Goal: Task Accomplishment & Management: Manage account settings

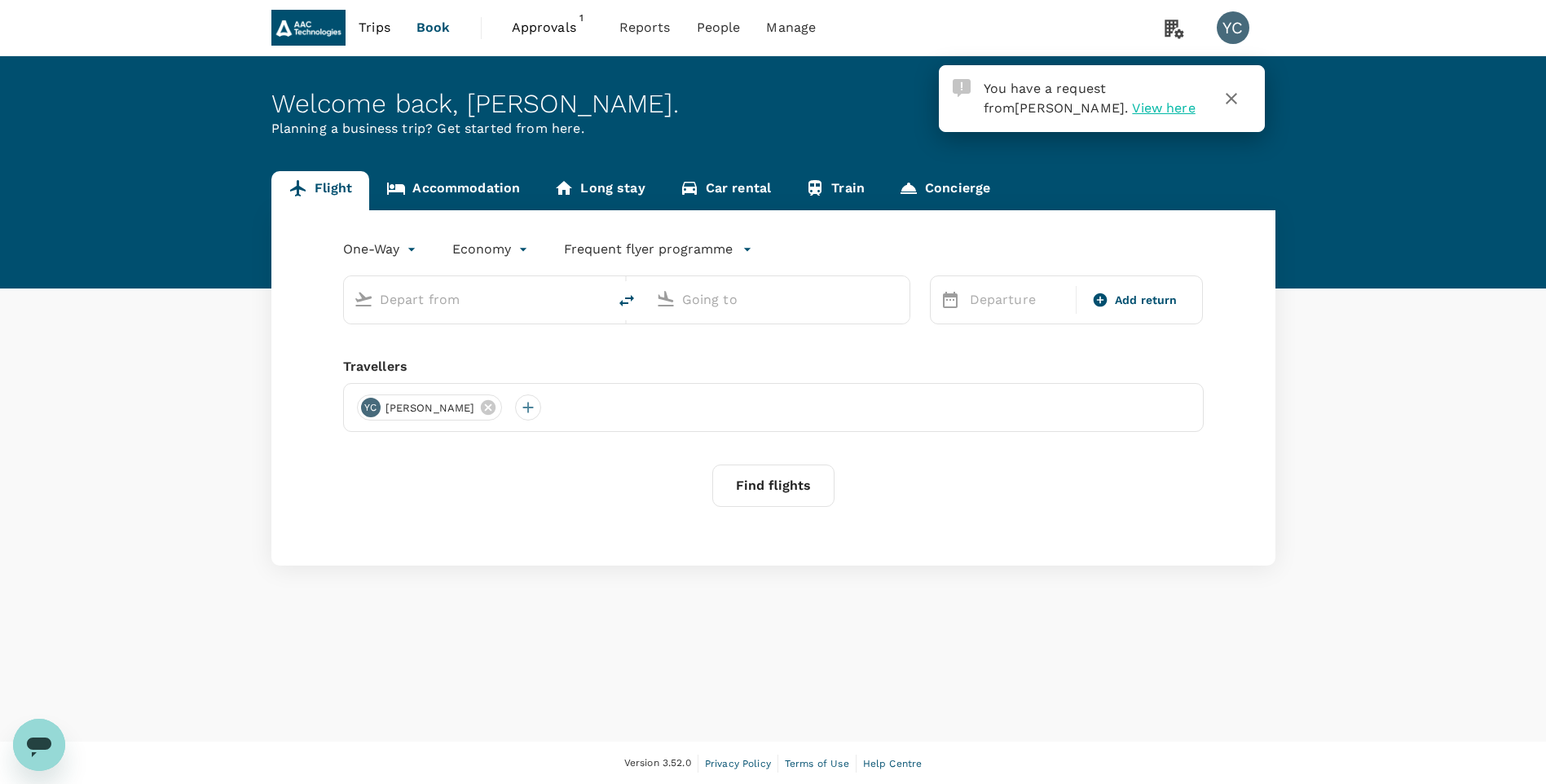
type input "roundtrip"
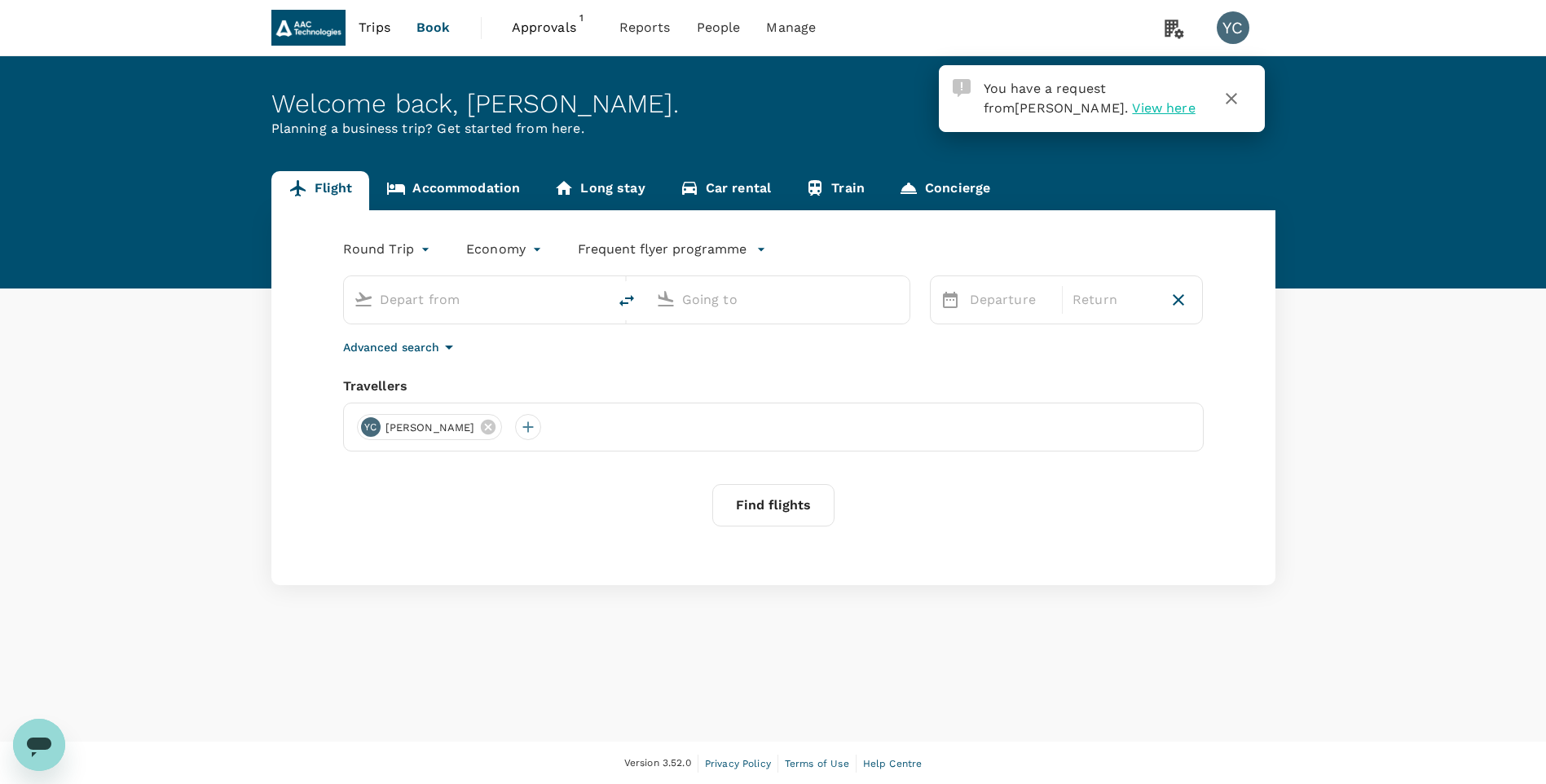
type input "Singapore Changi (SIN)"
type input "Shanghai Pudong Intl (PVG)"
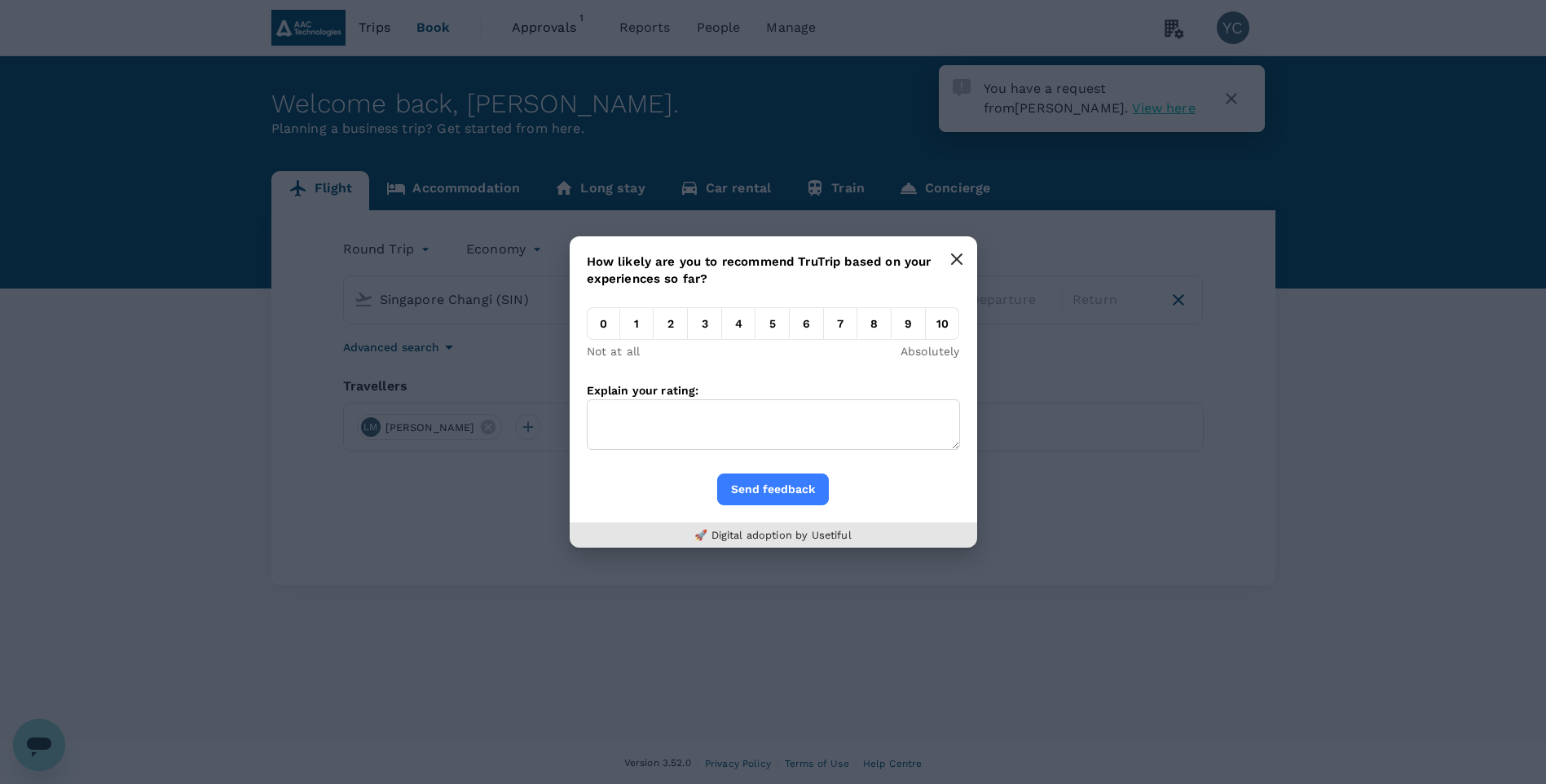
click at [957, 260] on icon "button" at bounding box center [957, 259] width 10 height 10
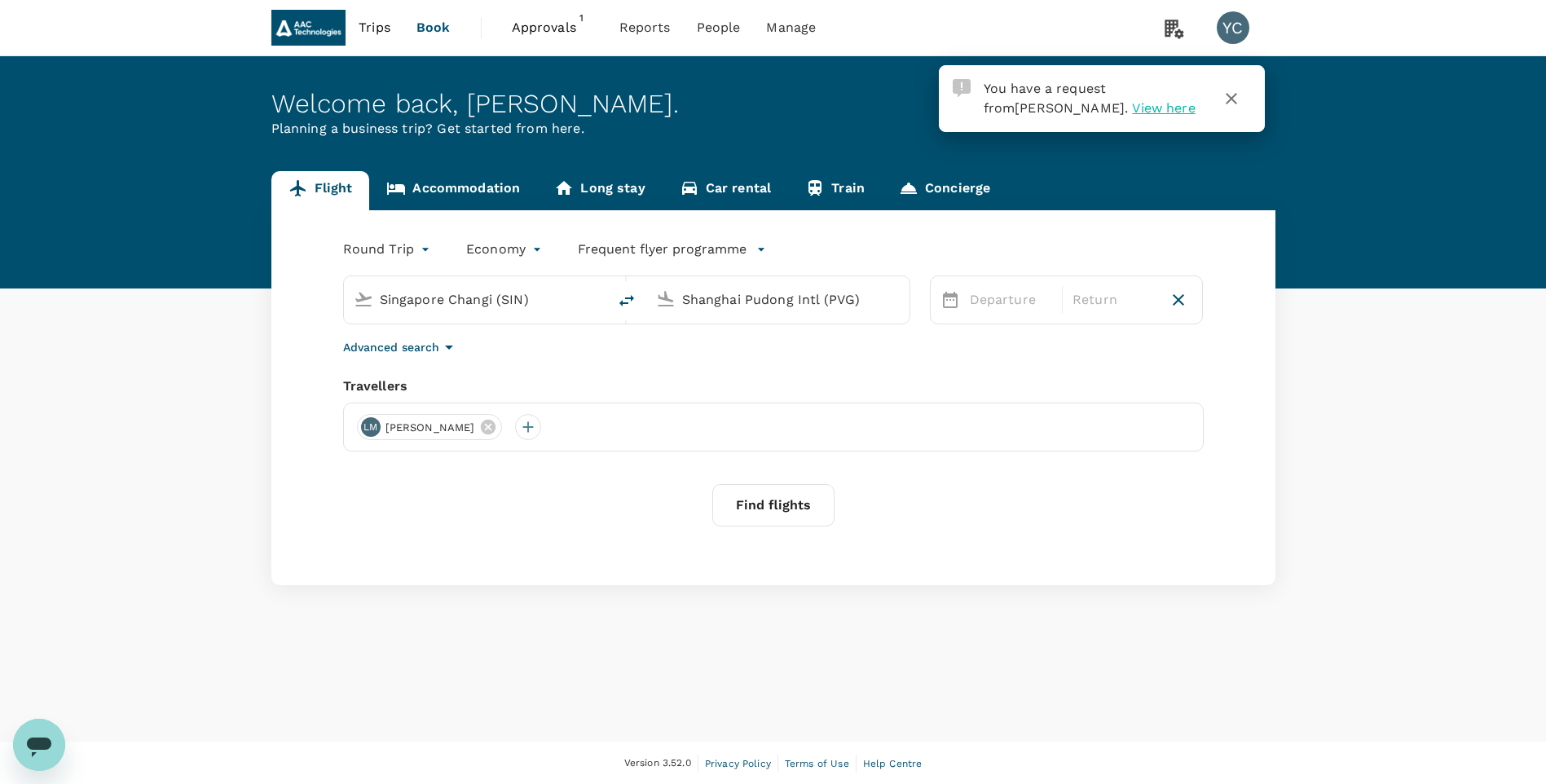
click at [1132, 111] on span "View here" at bounding box center [1163, 108] width 62 height 16
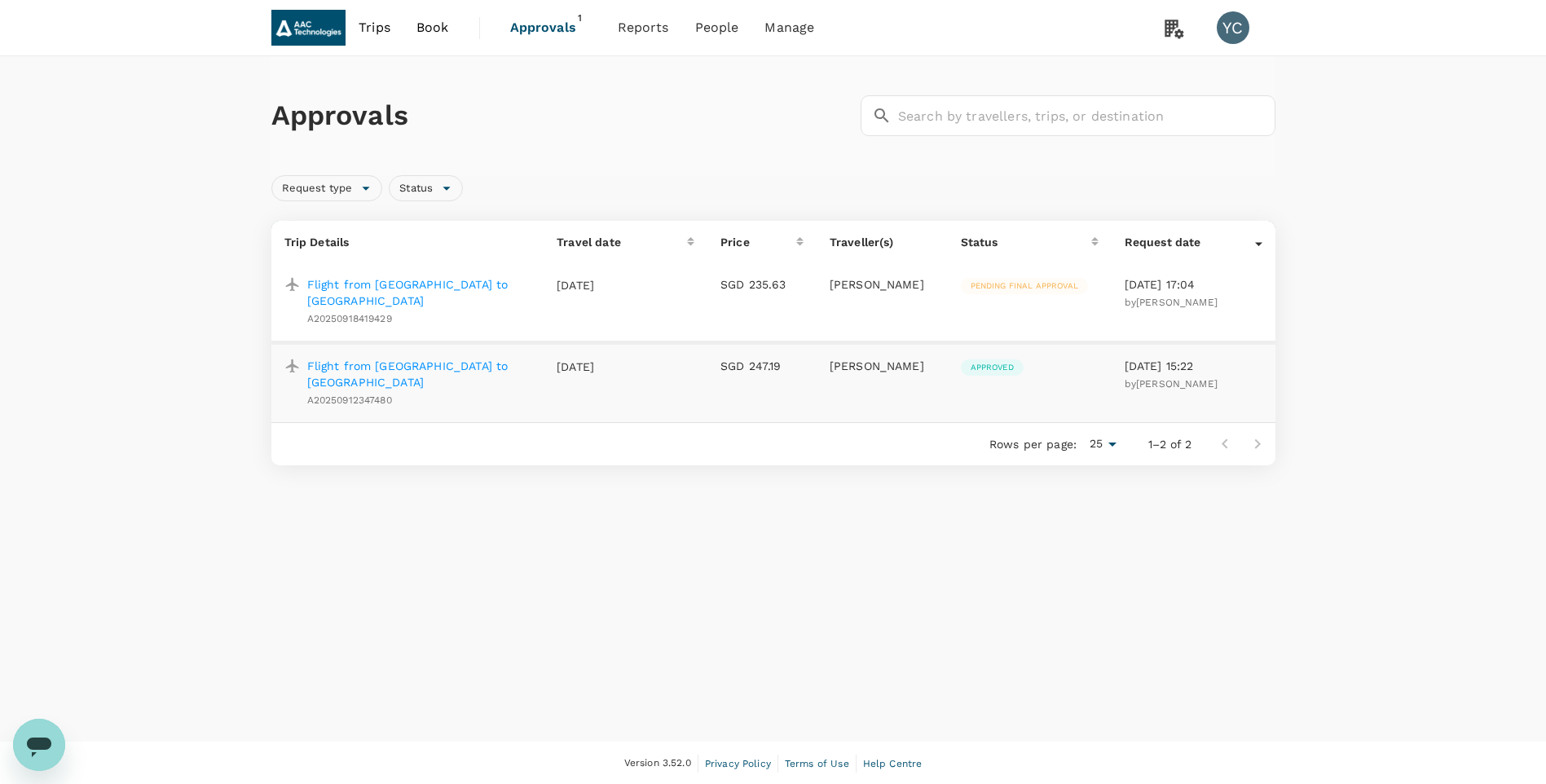
click at [386, 283] on p "Flight from [GEOGRAPHIC_DATA] to [GEOGRAPHIC_DATA]" at bounding box center [419, 292] width 224 height 32
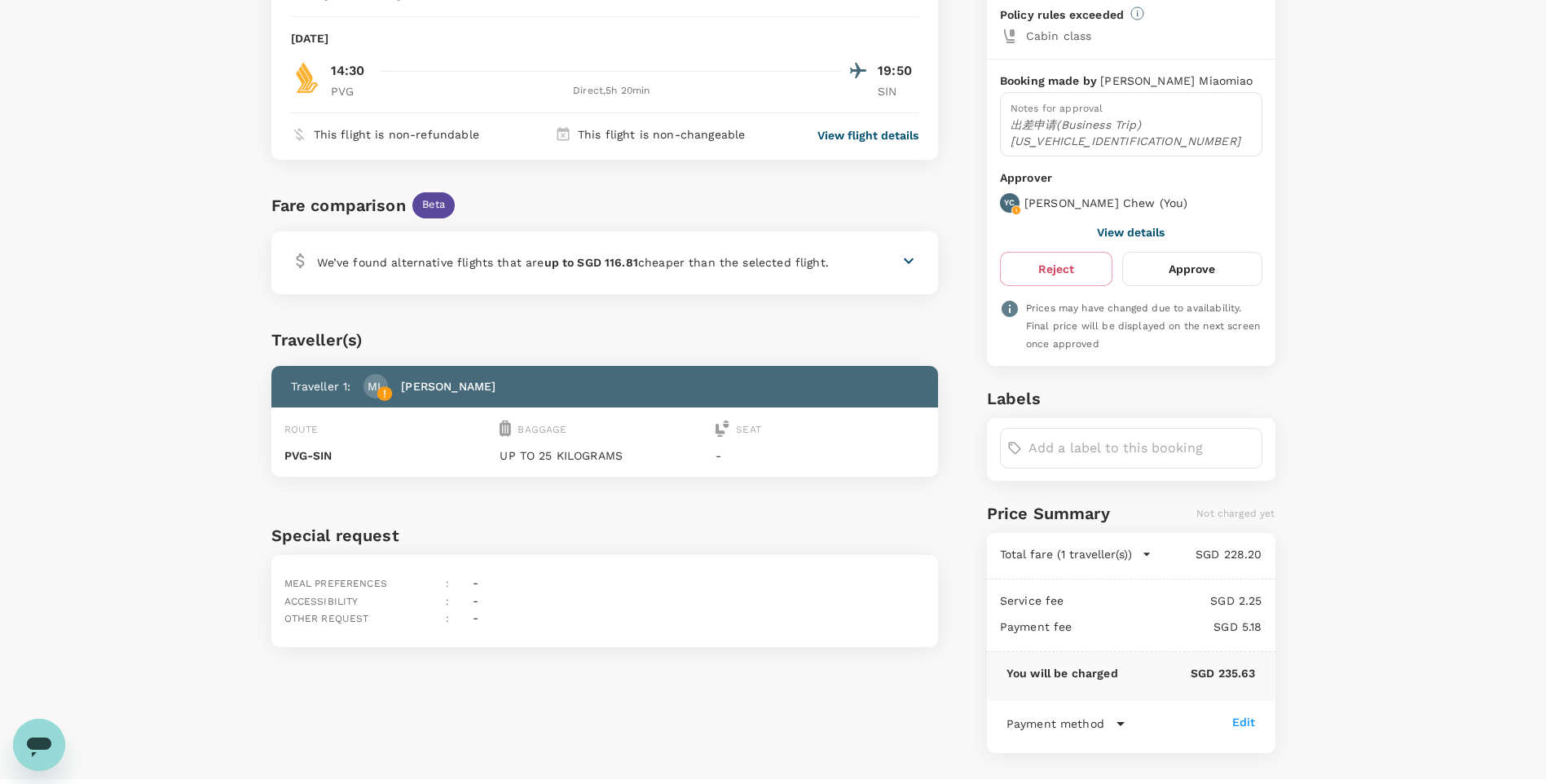
scroll to position [139, 0]
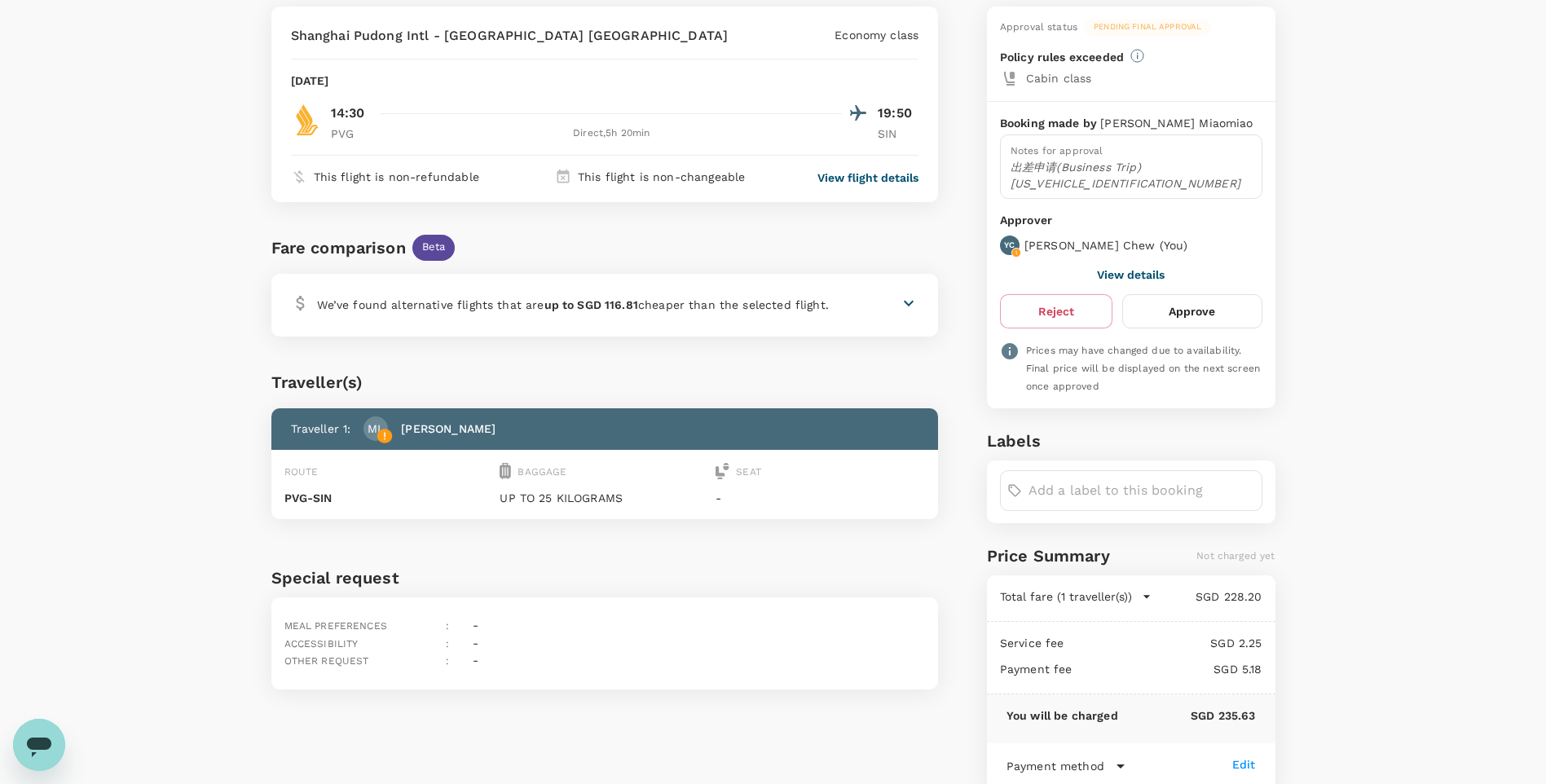
click at [1193, 305] on button "Approve" at bounding box center [1191, 311] width 139 height 34
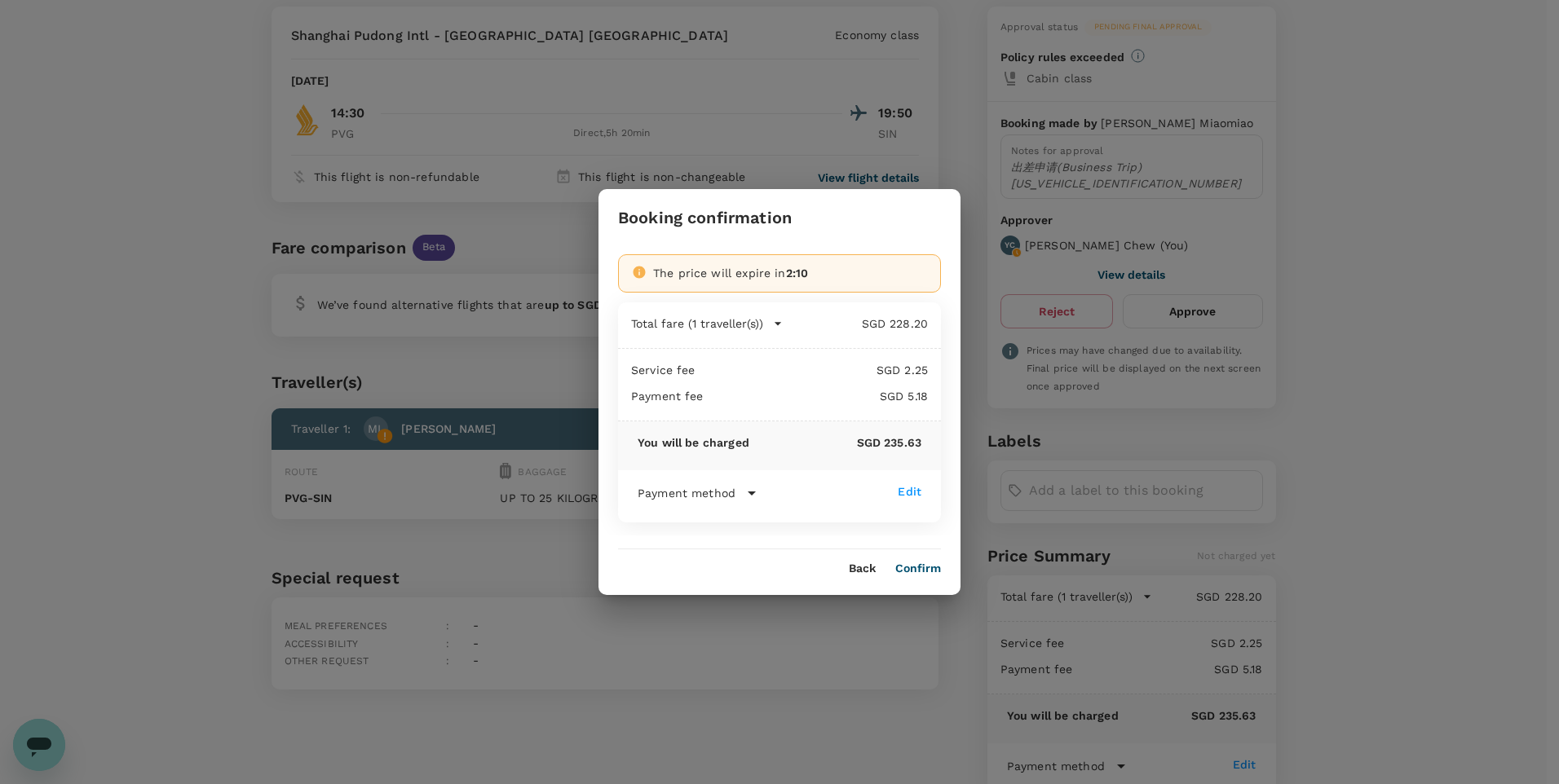
click at [752, 491] on icon at bounding box center [751, 493] width 19 height 19
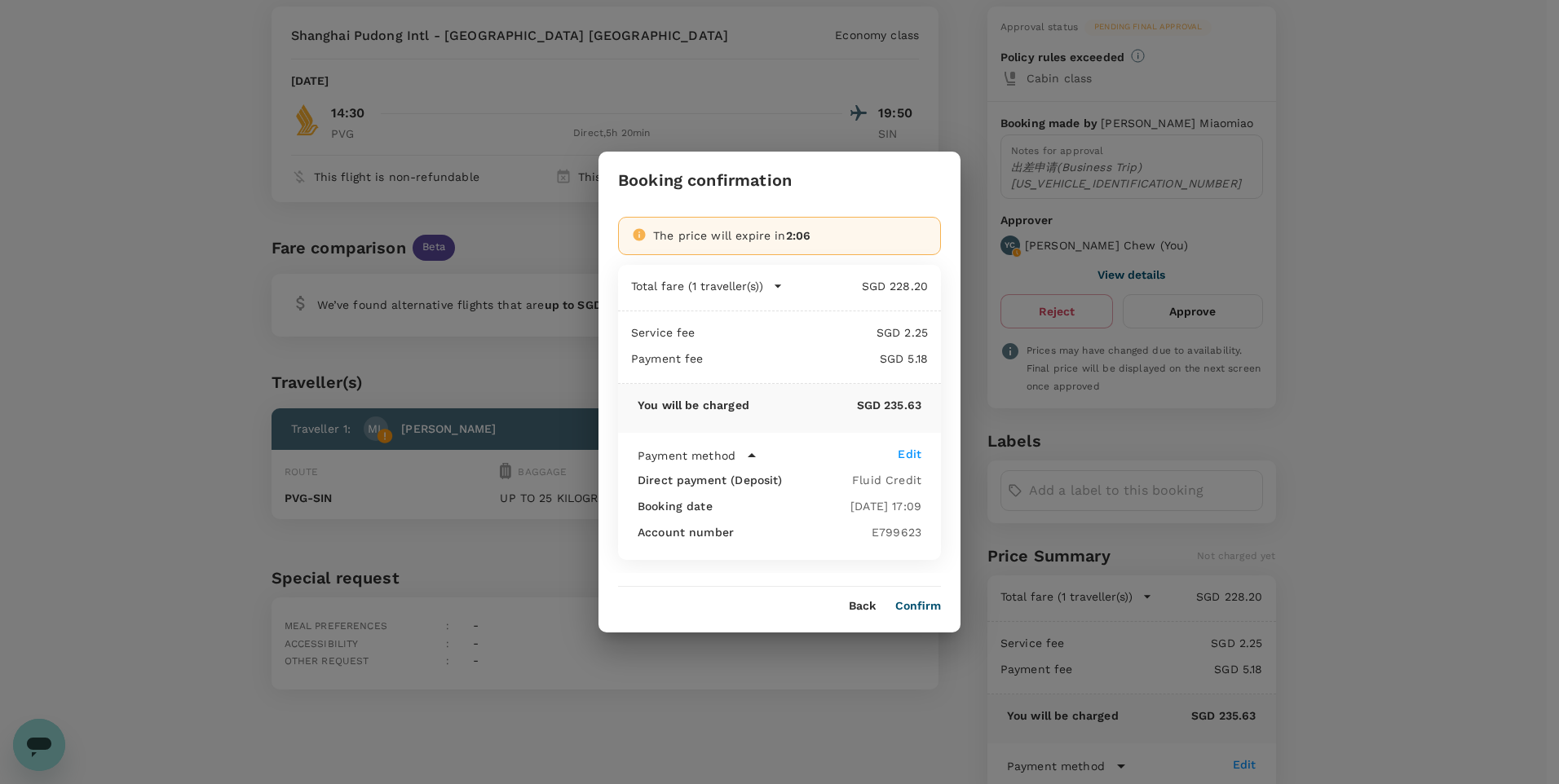
click at [916, 607] on button "Confirm" at bounding box center [918, 606] width 46 height 13
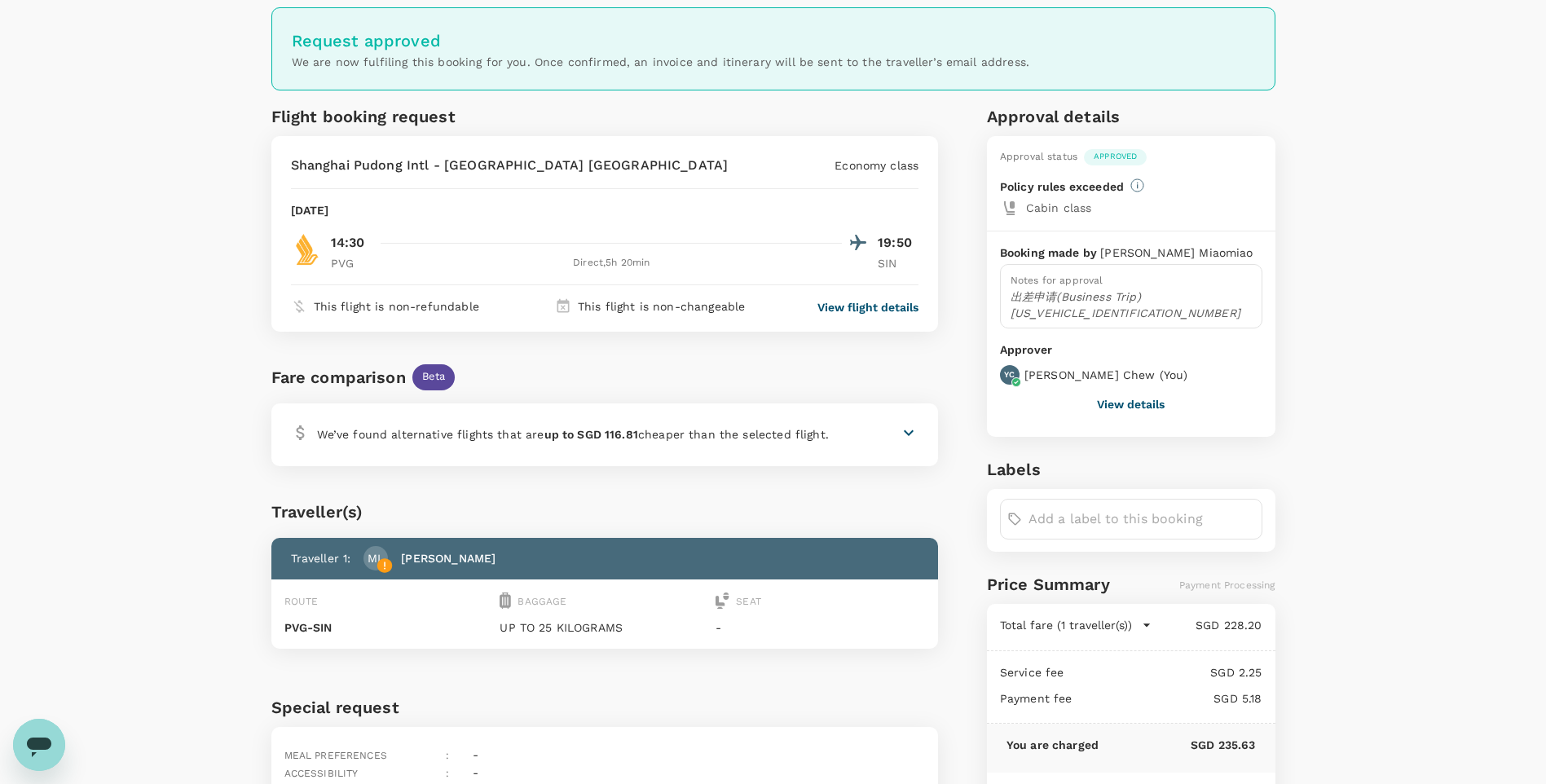
scroll to position [0, 0]
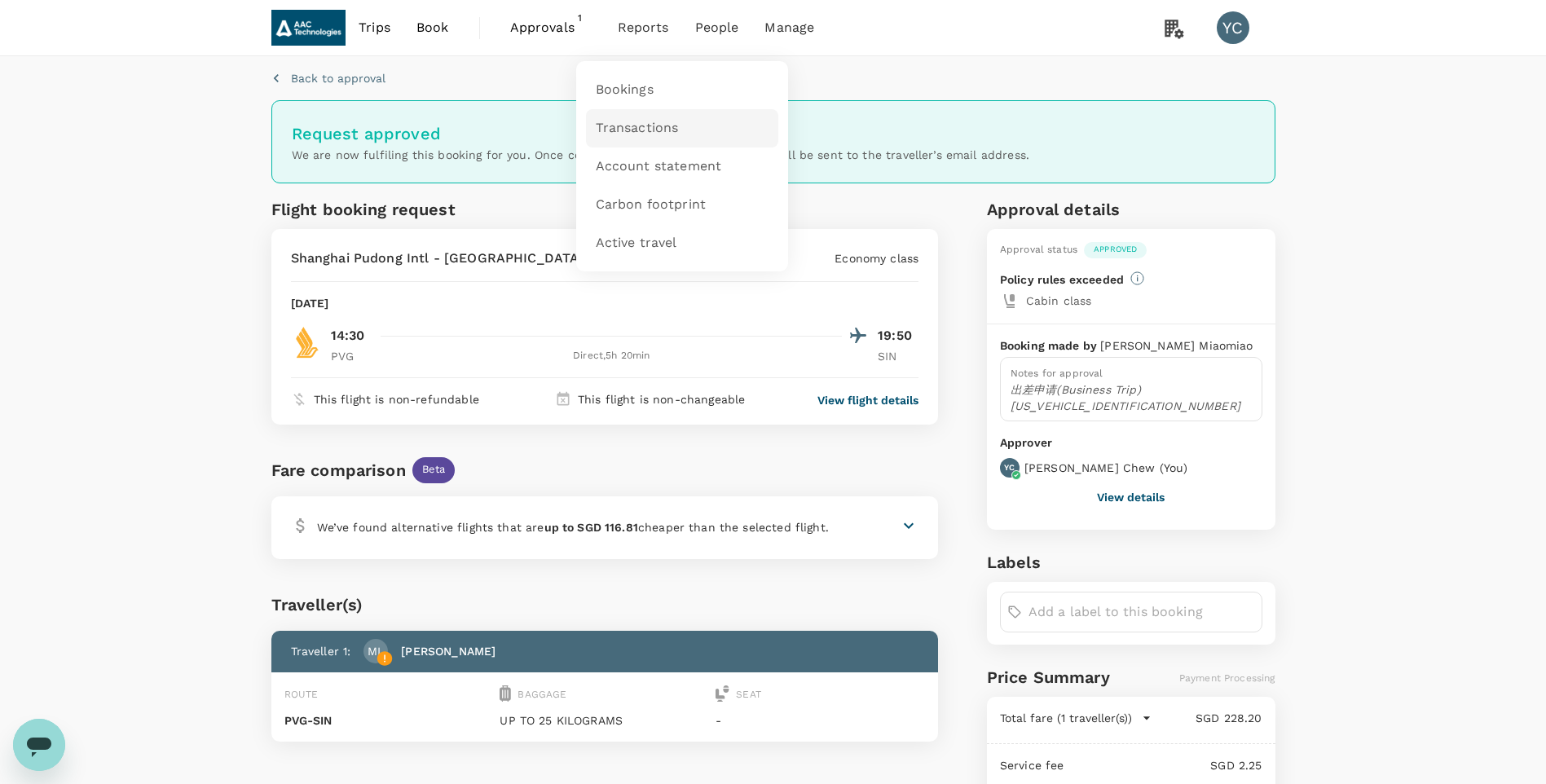
click at [638, 123] on span "Transactions" at bounding box center [637, 128] width 83 height 19
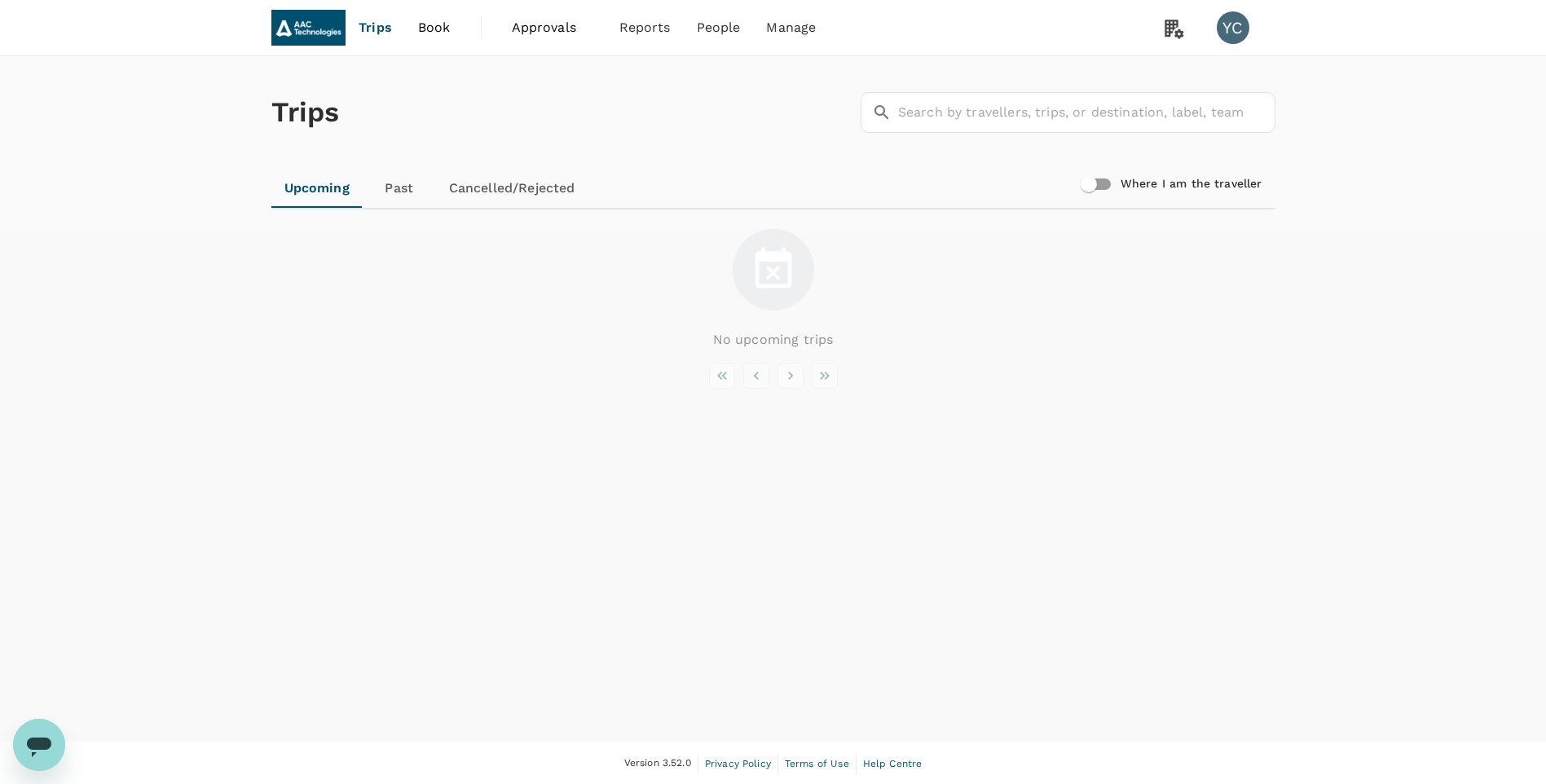
click at [432, 27] on span "Book" at bounding box center [434, 27] width 32 height 19
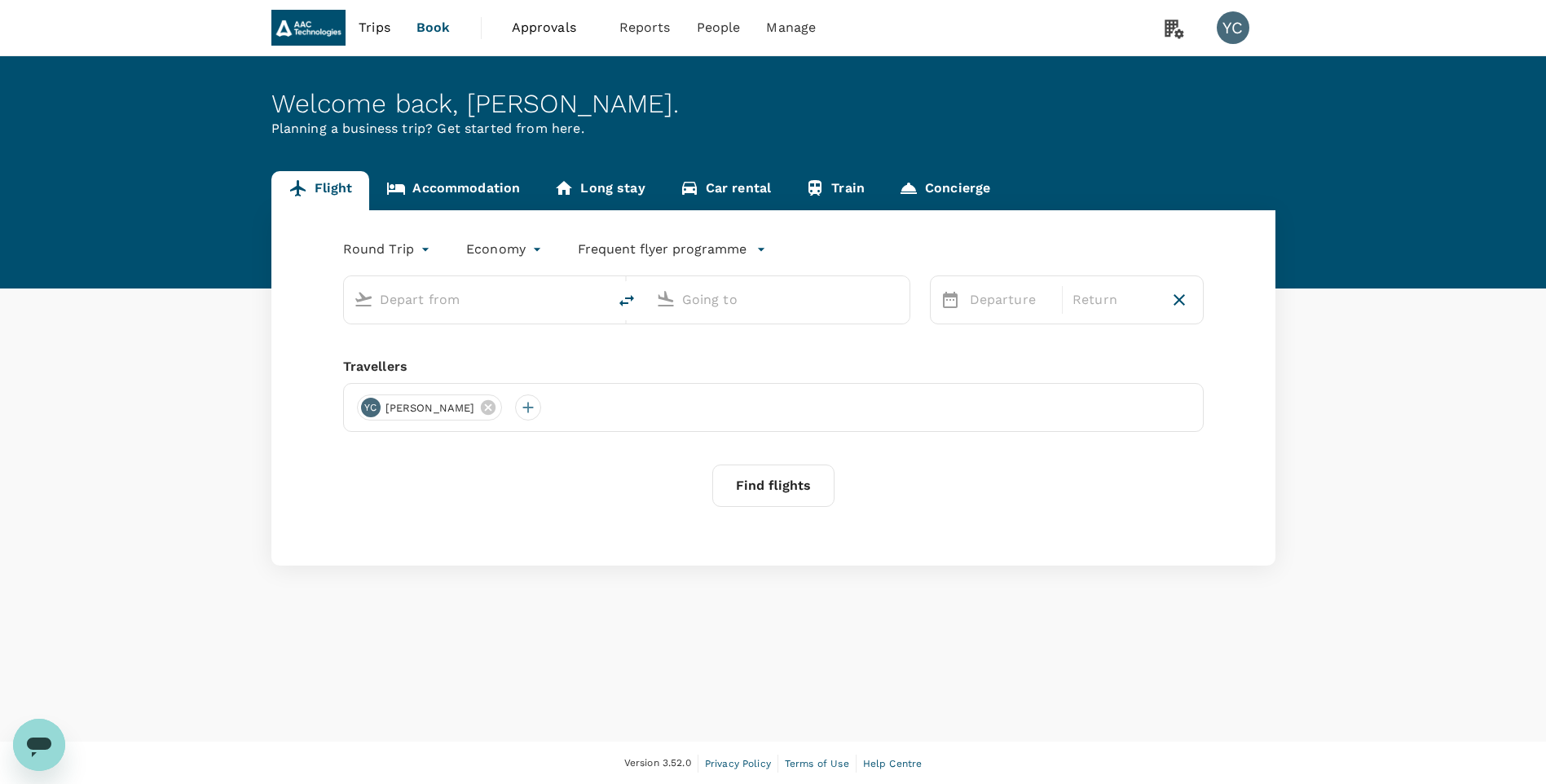
type input "Singapore Changi (SIN)"
type input "Shanghai Pudong Intl (PVG)"
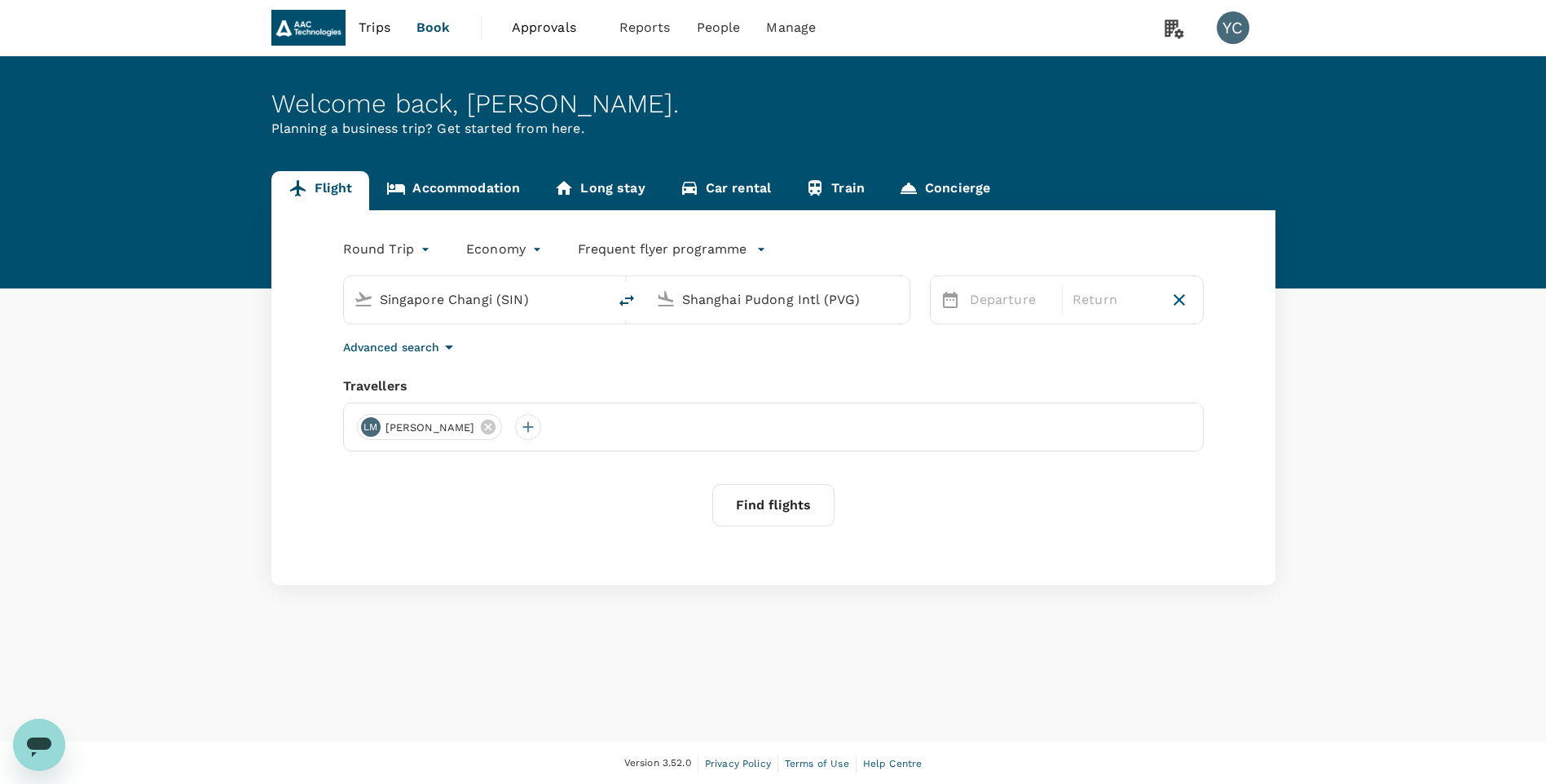
click at [379, 32] on span "Trips" at bounding box center [374, 27] width 32 height 19
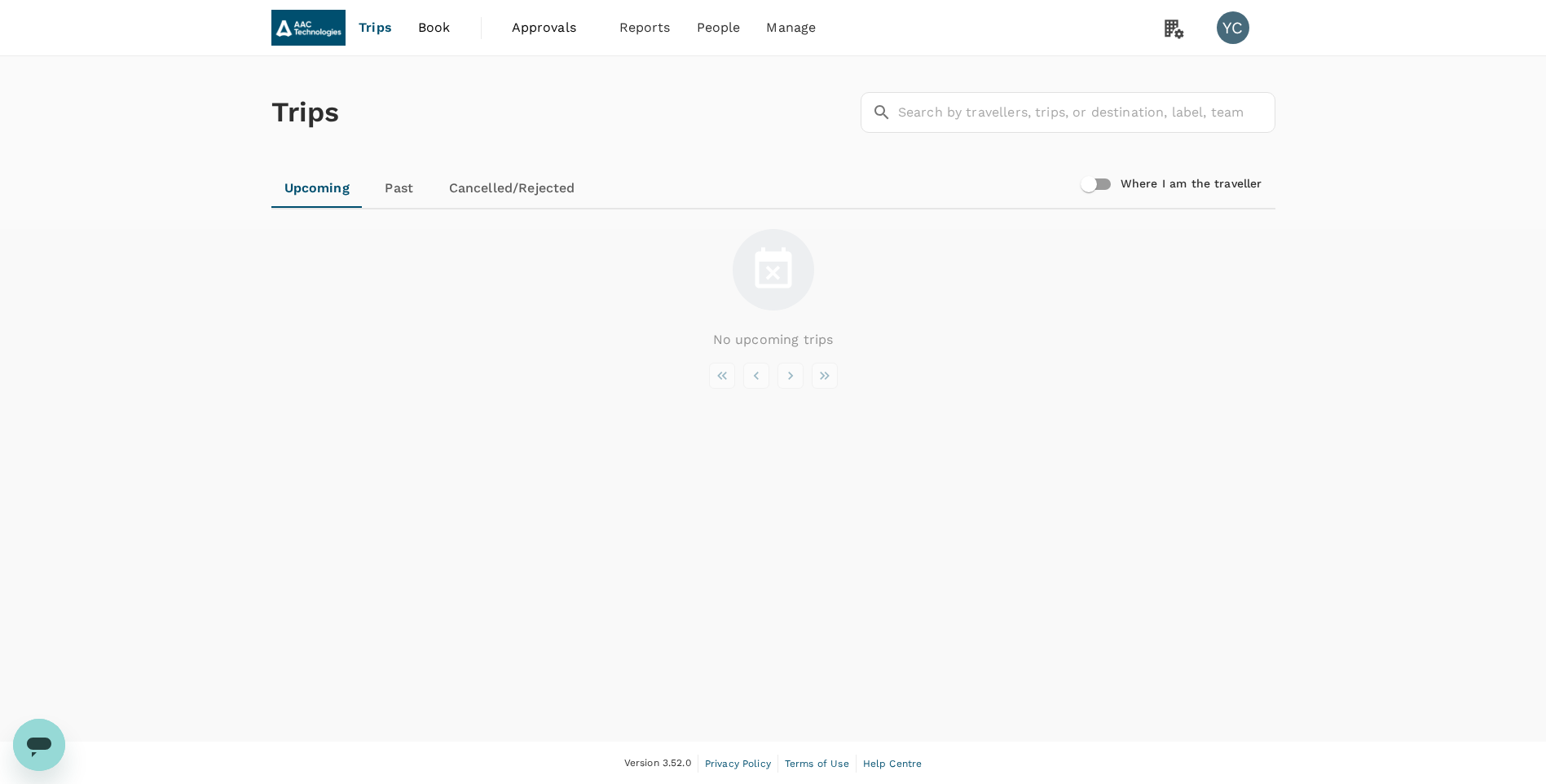
click at [536, 35] on span "Approvals" at bounding box center [552, 27] width 82 height 19
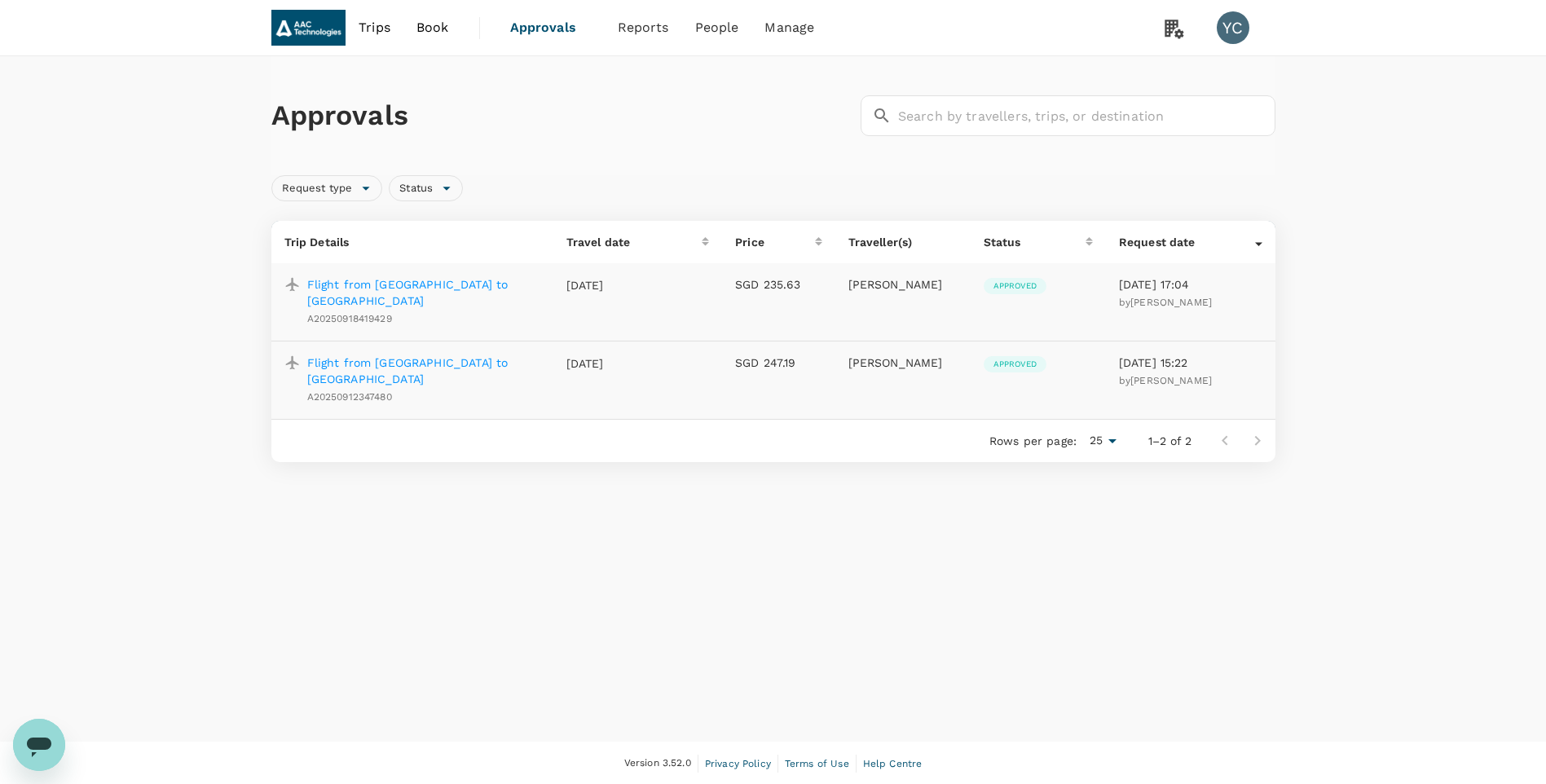
click at [427, 284] on p "Flight from [GEOGRAPHIC_DATA] to [GEOGRAPHIC_DATA]" at bounding box center [423, 292] width 233 height 32
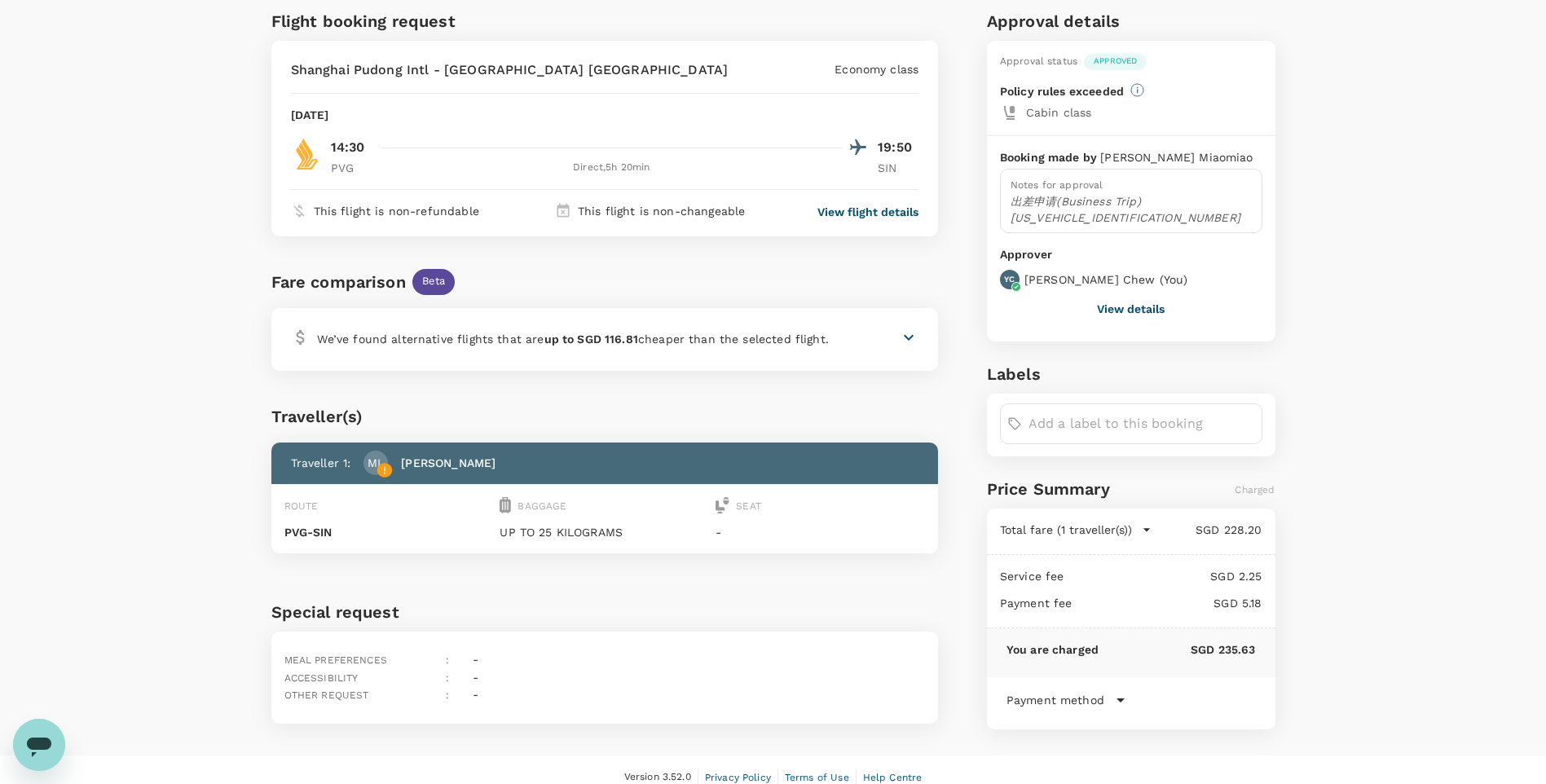
scroll to position [120, 0]
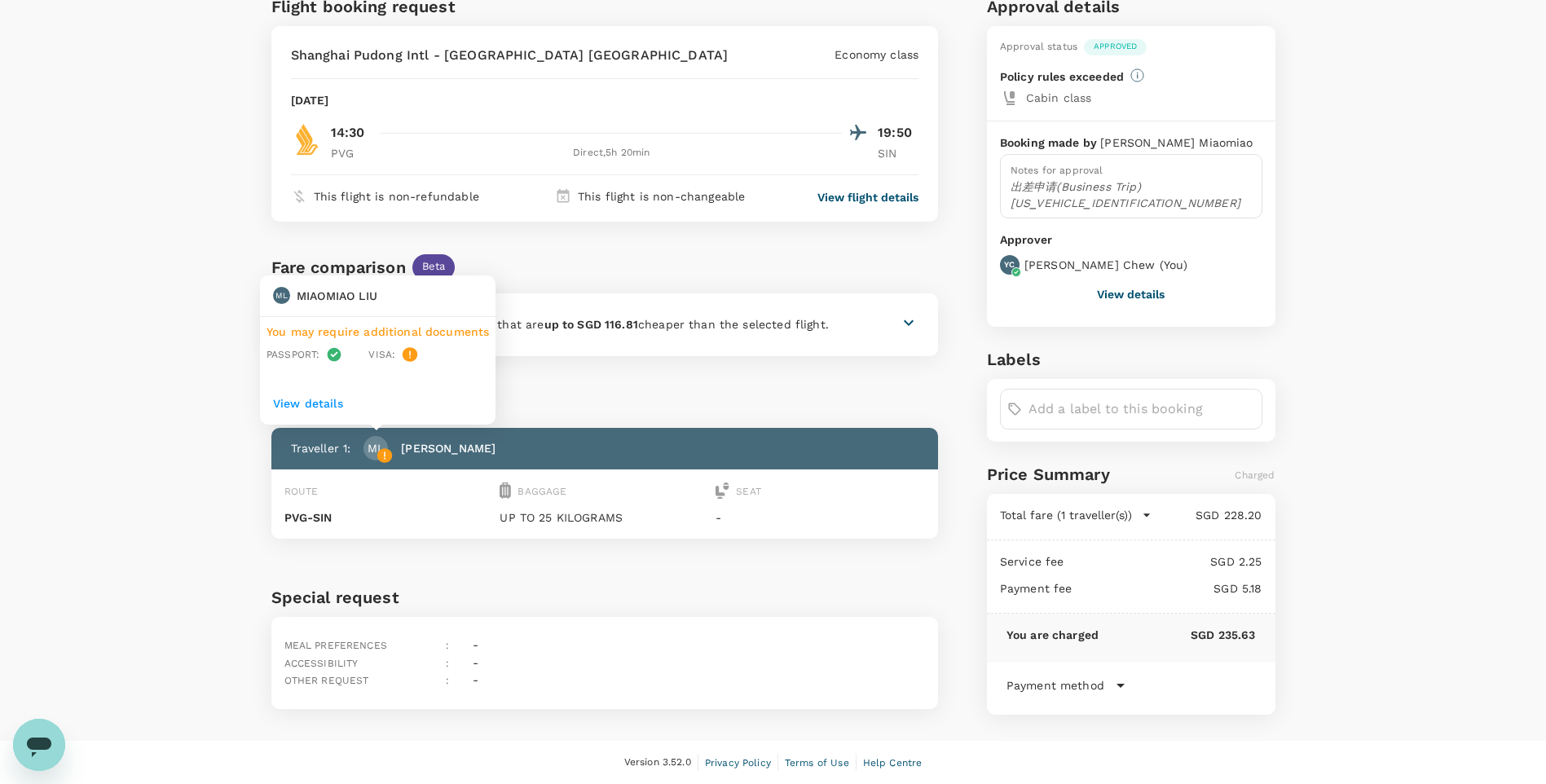
click at [375, 456] on p "ML" at bounding box center [375, 448] width 17 height 17
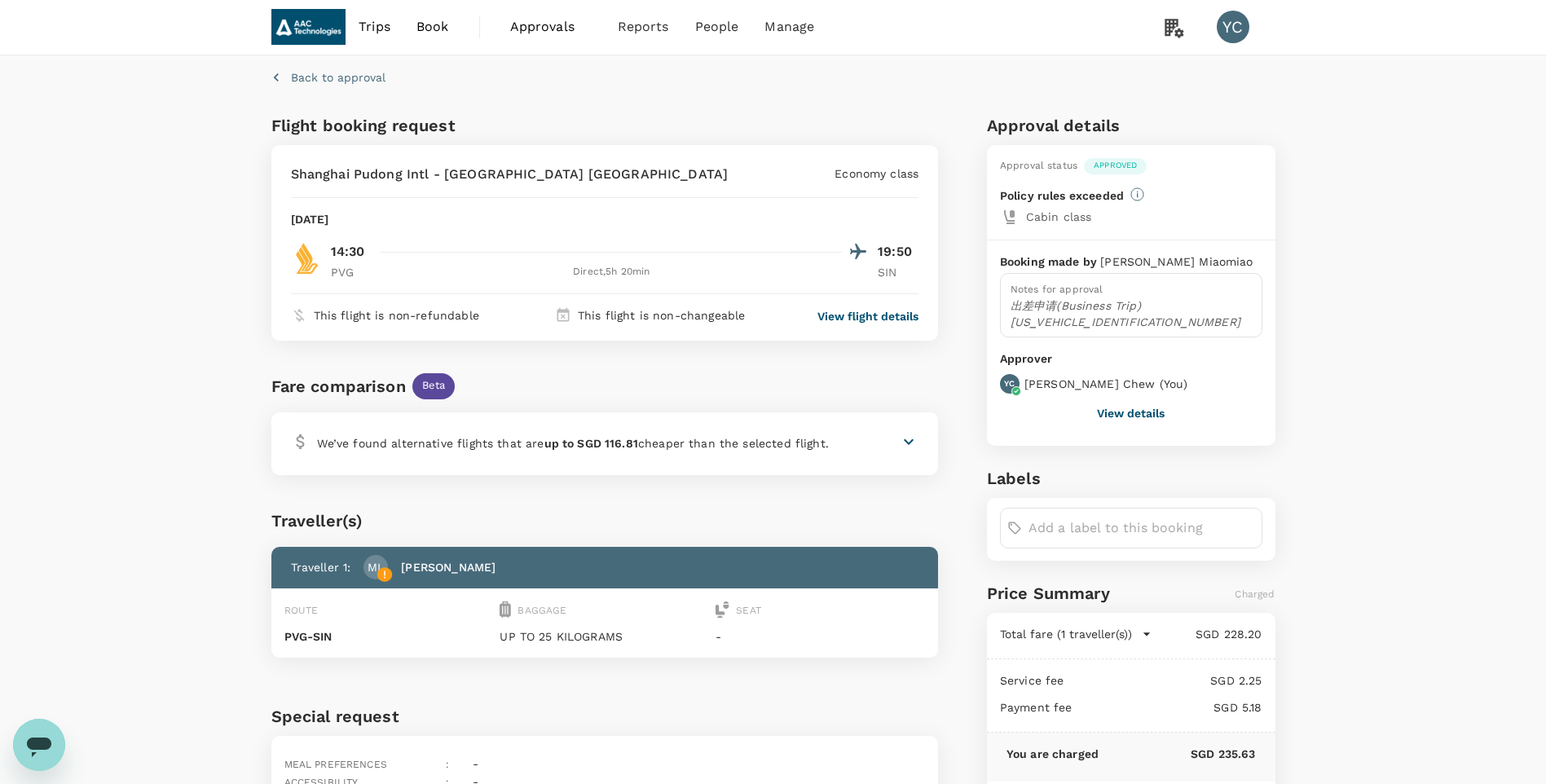
scroll to position [0, 0]
click at [848, 315] on p "View flight details" at bounding box center [868, 317] width 101 height 17
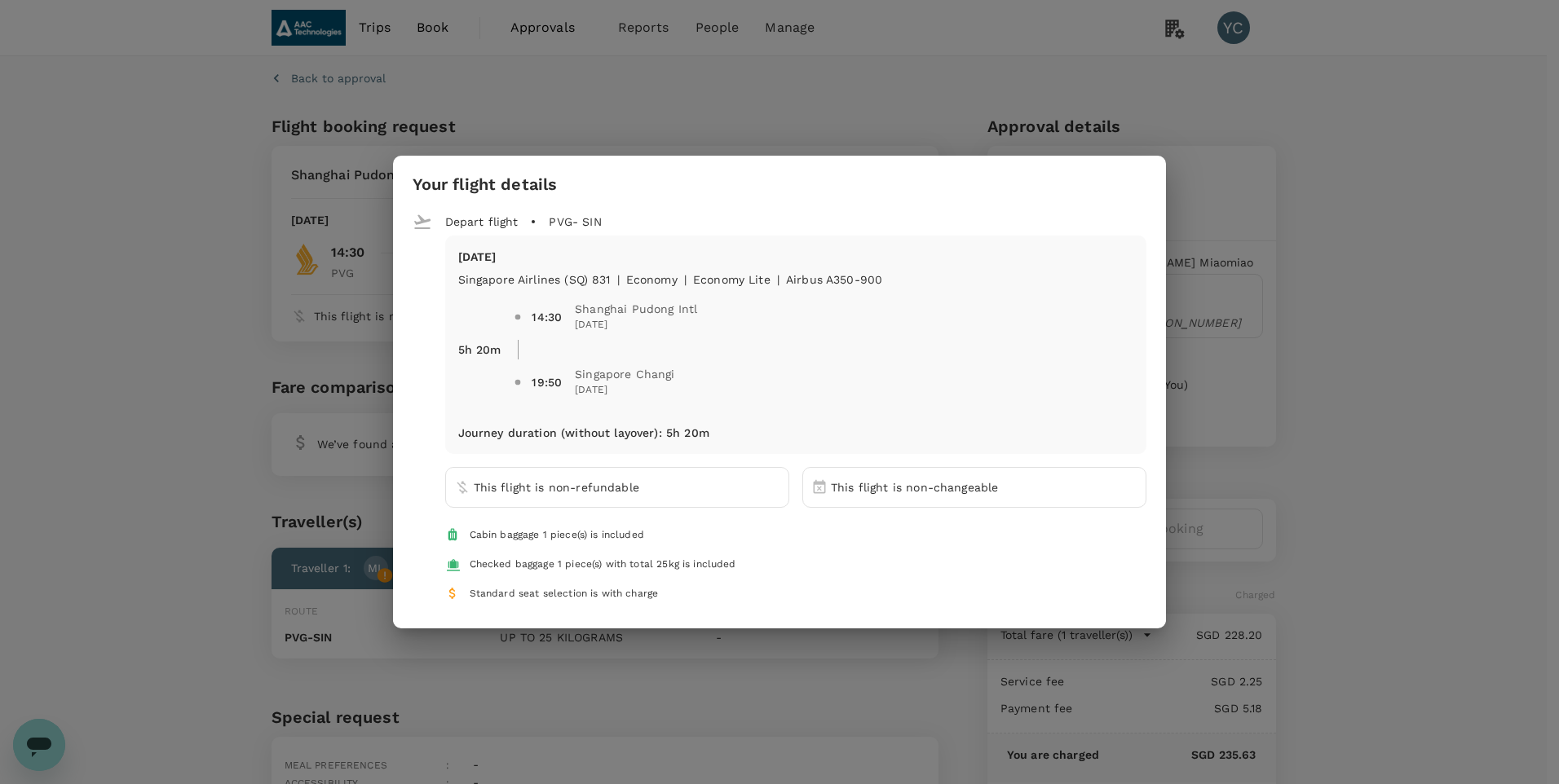
click at [13, 301] on div "Your flight details Depart flight PVG - SIN Sat, 11 Oct Singapore Airlines (SQ)…" at bounding box center [780, 392] width 1559 height 784
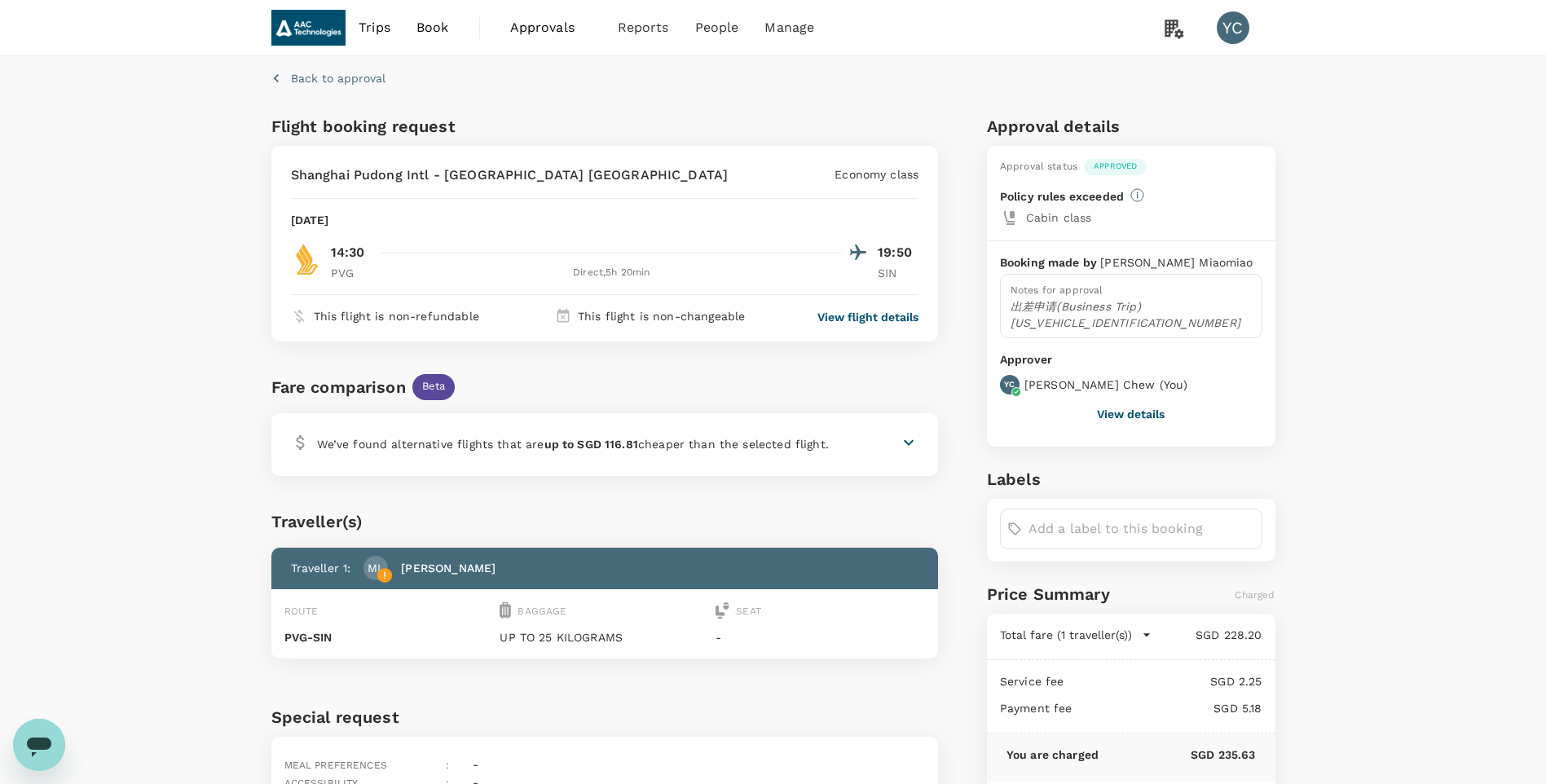
click at [903, 436] on icon at bounding box center [909, 442] width 19 height 19
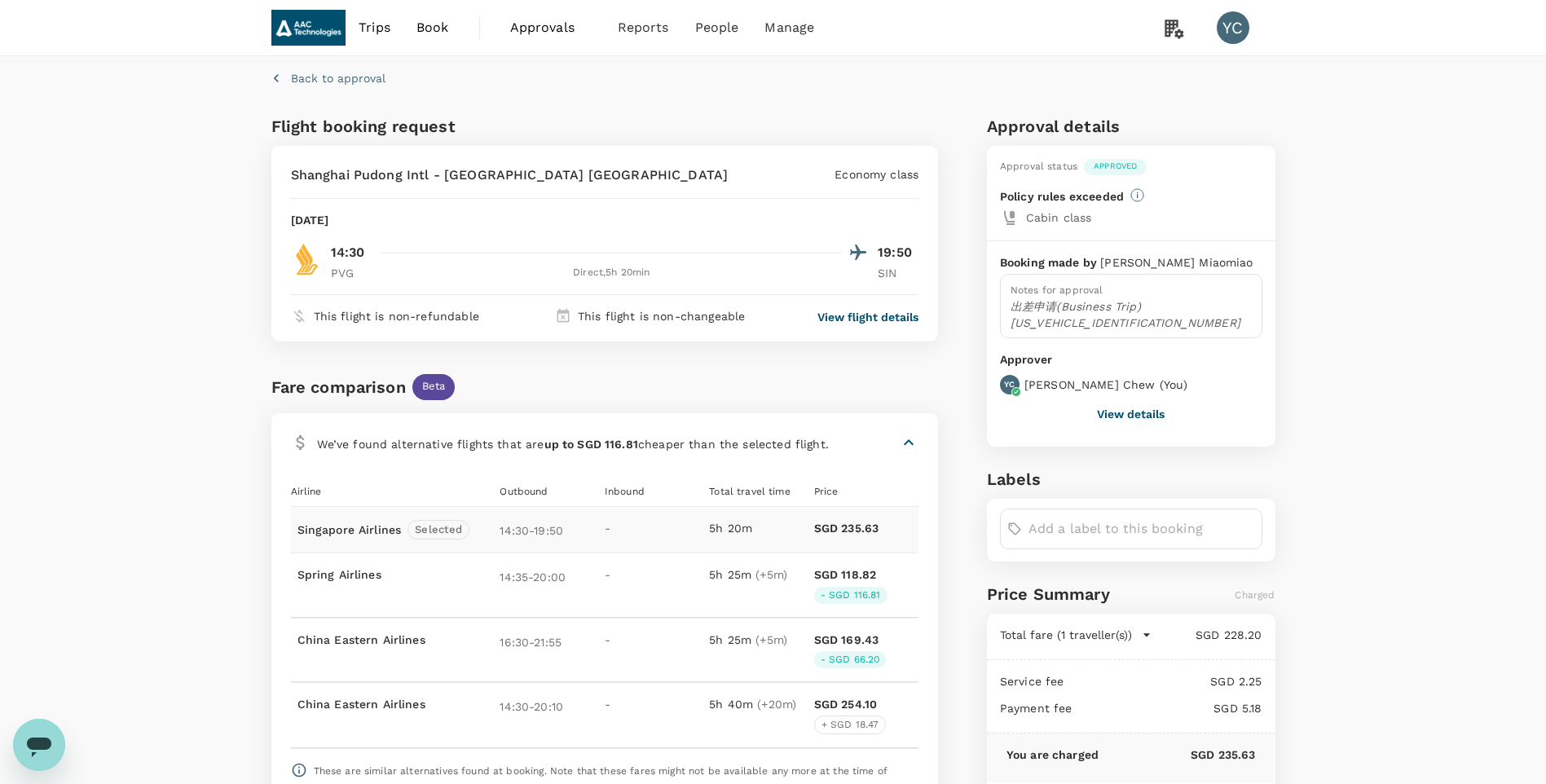
click at [323, 73] on p "Back to approval" at bounding box center [338, 78] width 94 height 17
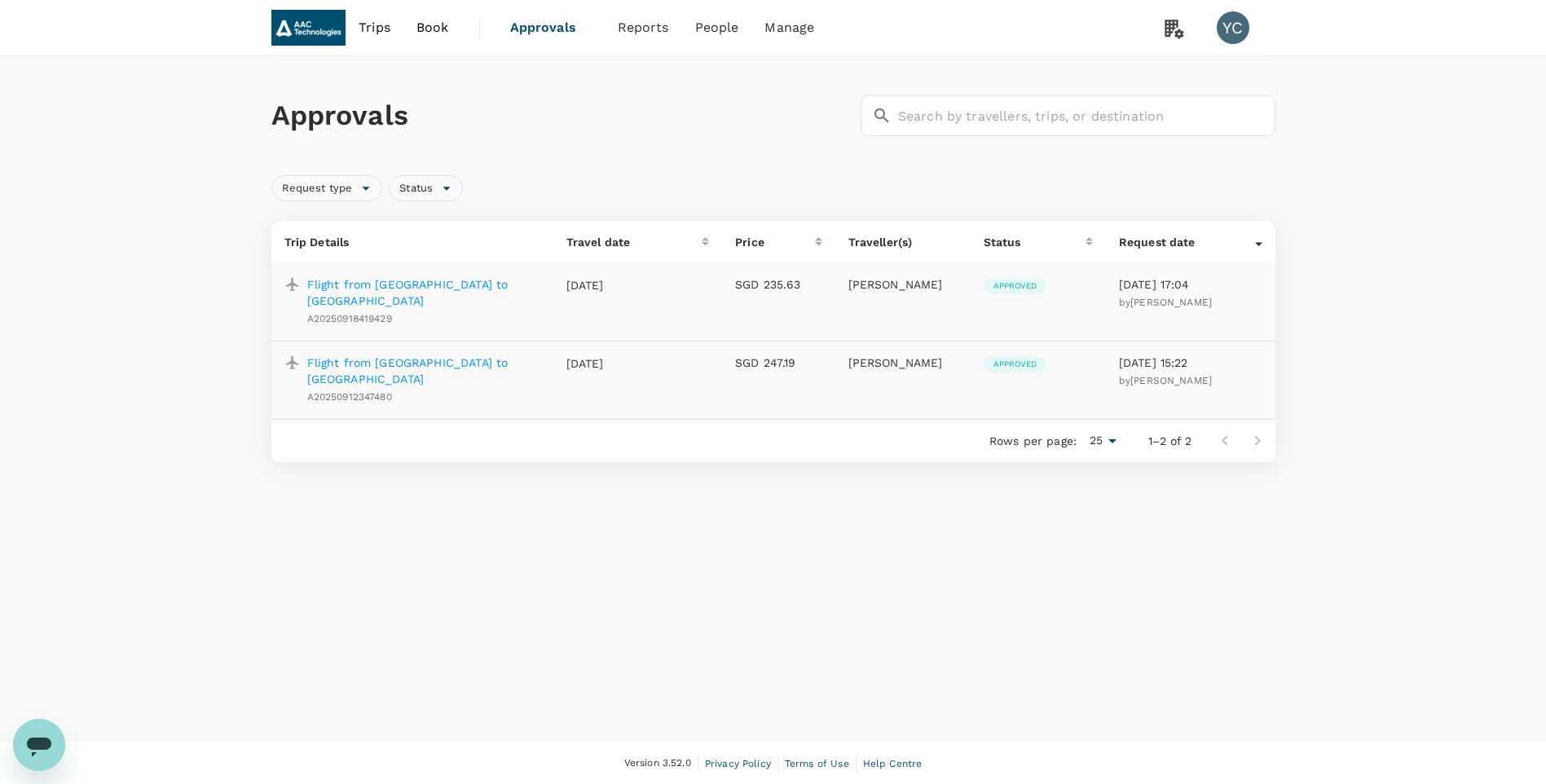
click at [451, 355] on p "Flight from [GEOGRAPHIC_DATA] to [GEOGRAPHIC_DATA]" at bounding box center [423, 370] width 233 height 32
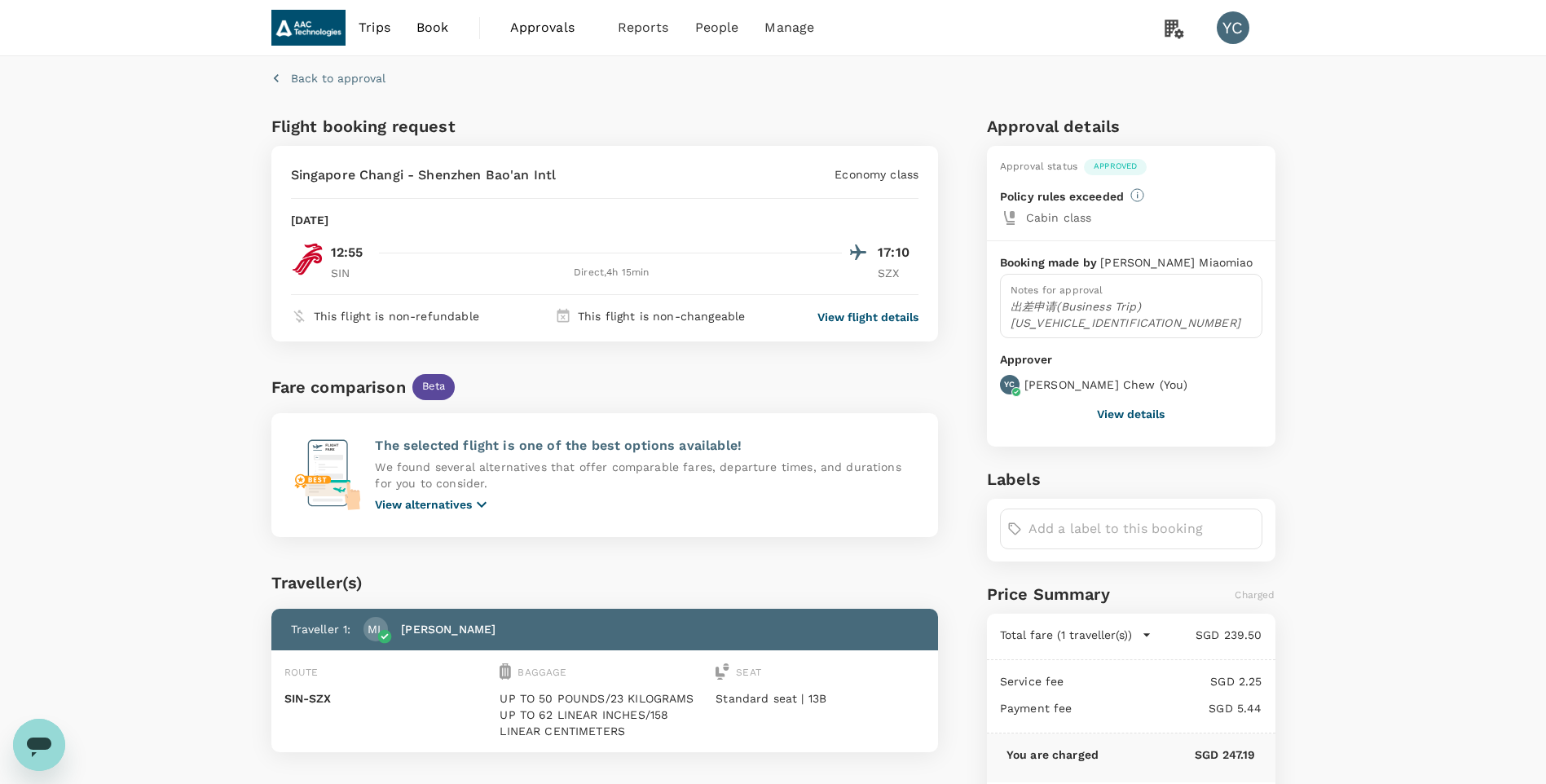
click at [1139, 411] on button "View details" at bounding box center [1130, 413] width 67 height 13
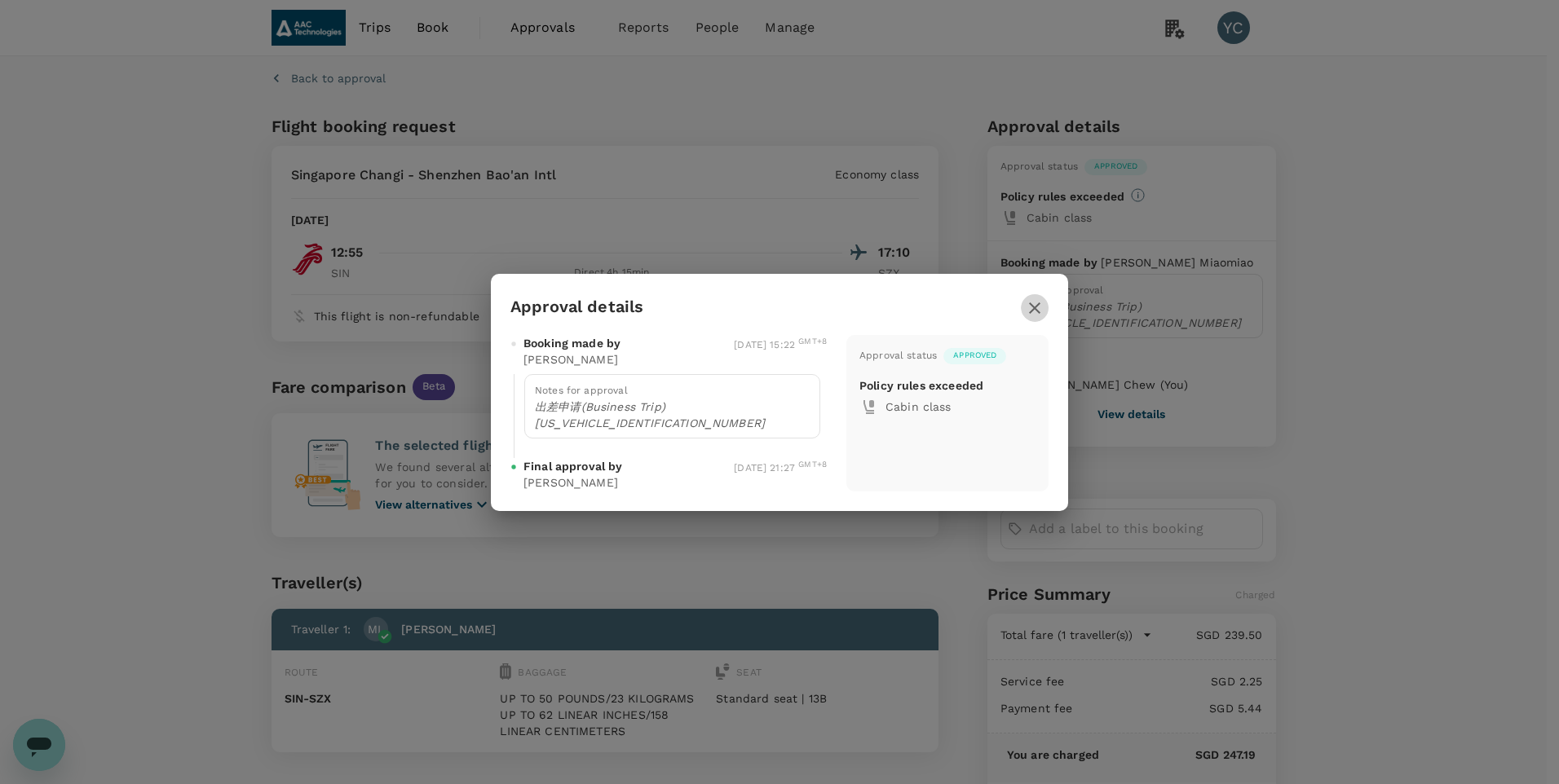
click at [1041, 317] on icon "button" at bounding box center [1035, 308] width 19 height 19
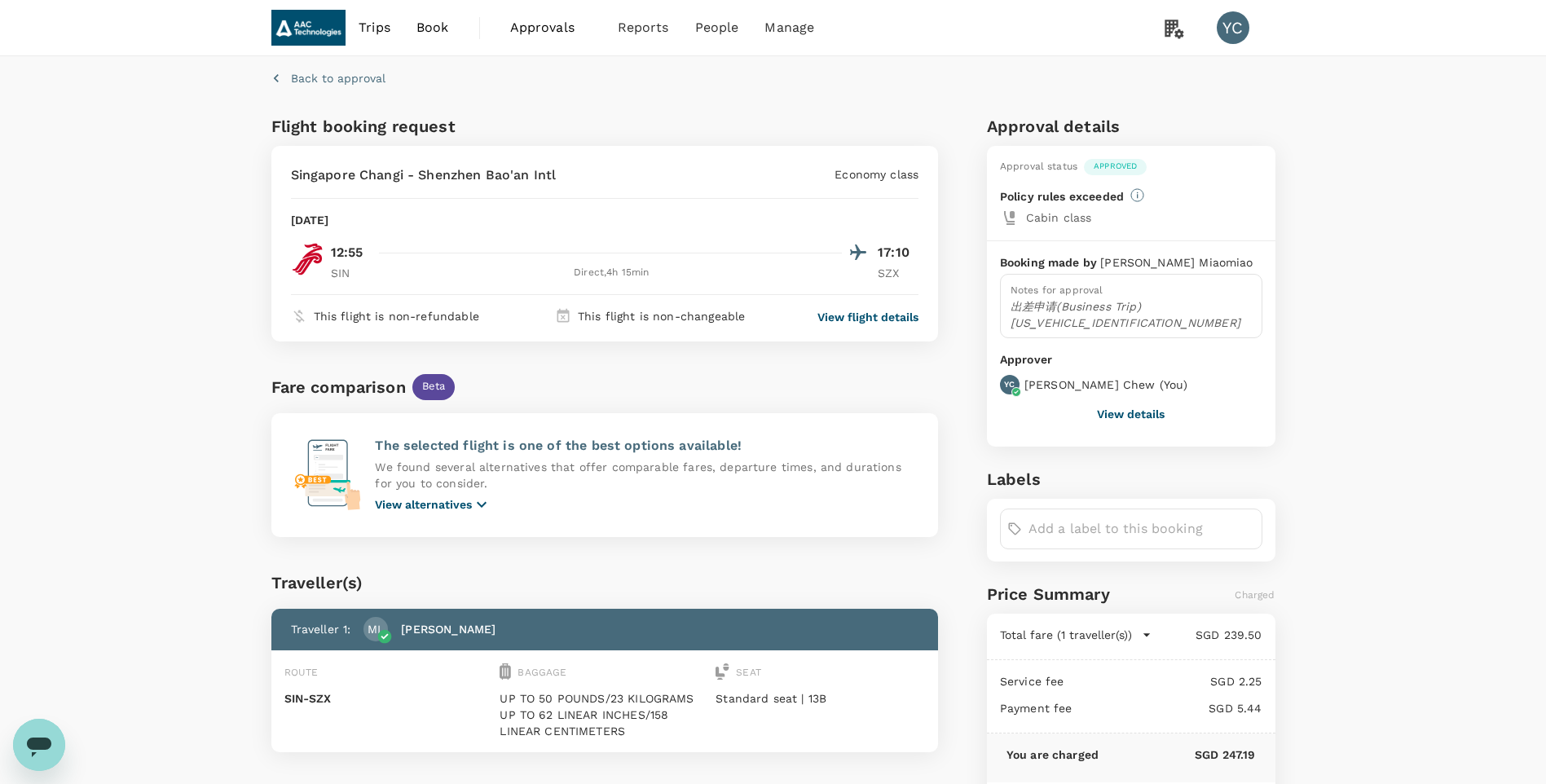
click at [448, 499] on p "View alternatives" at bounding box center [424, 504] width 97 height 17
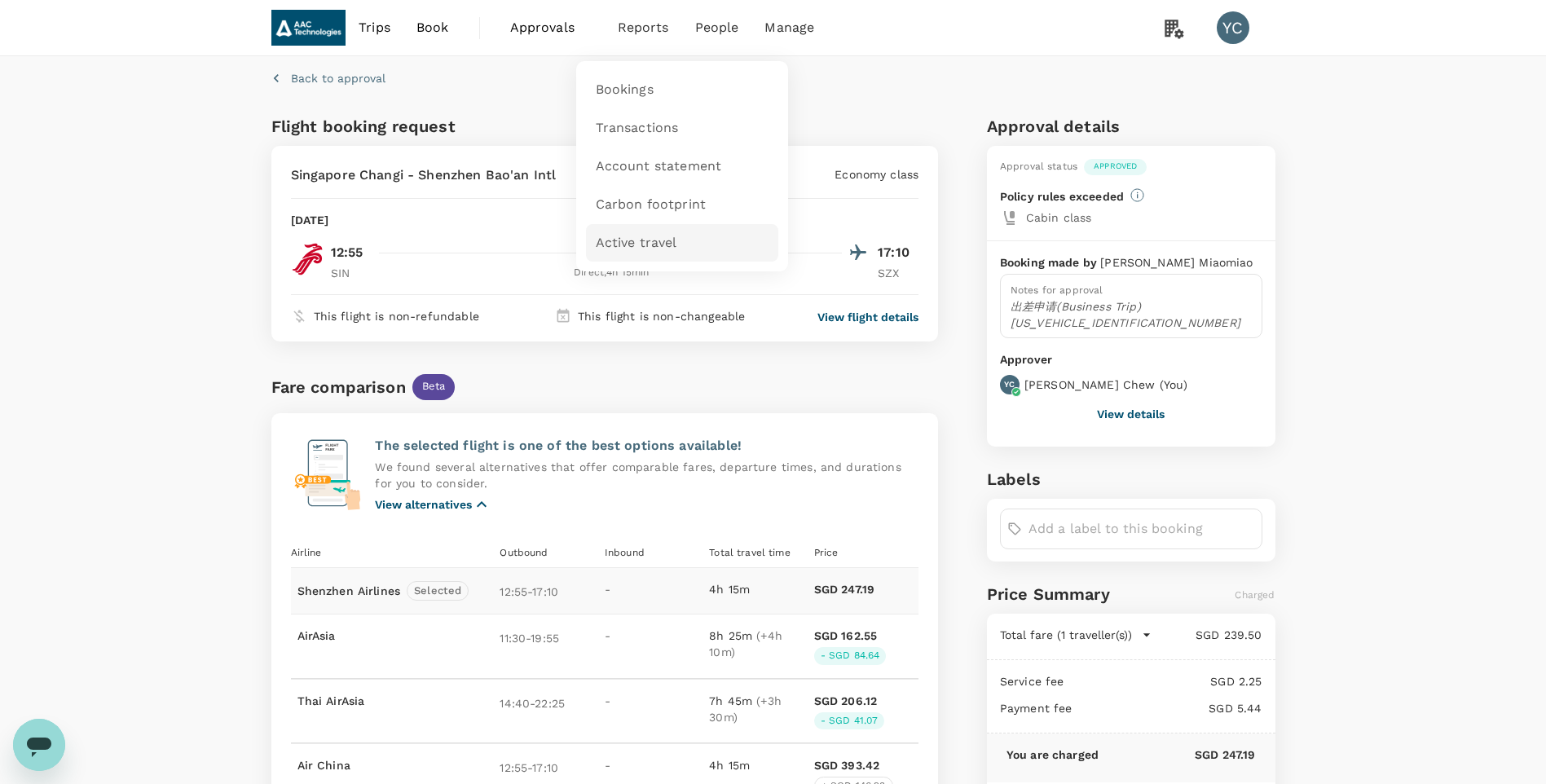
click at [628, 243] on span "Active travel" at bounding box center [637, 243] width 82 height 19
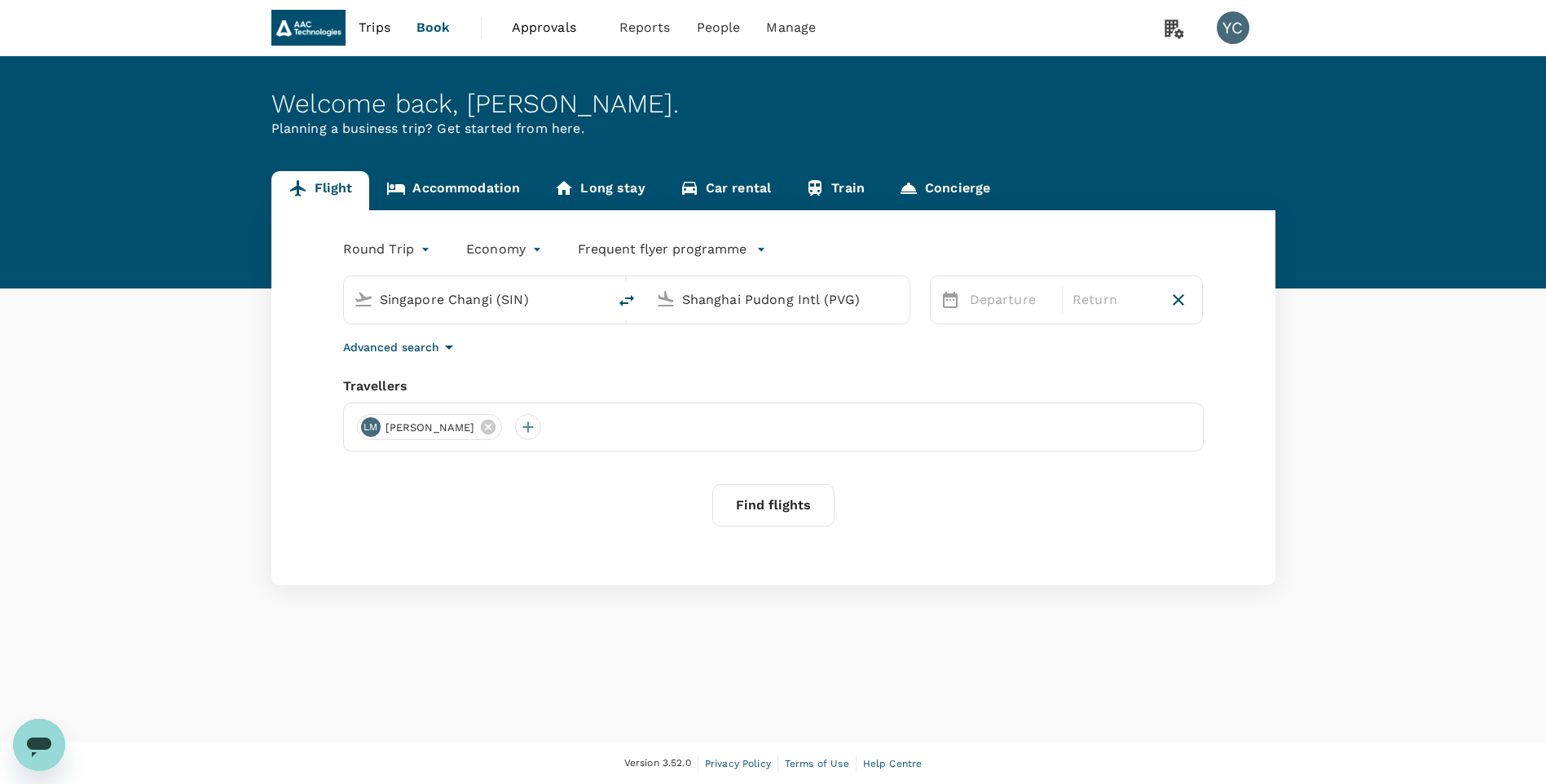
click at [368, 22] on span "Trips" at bounding box center [374, 27] width 32 height 19
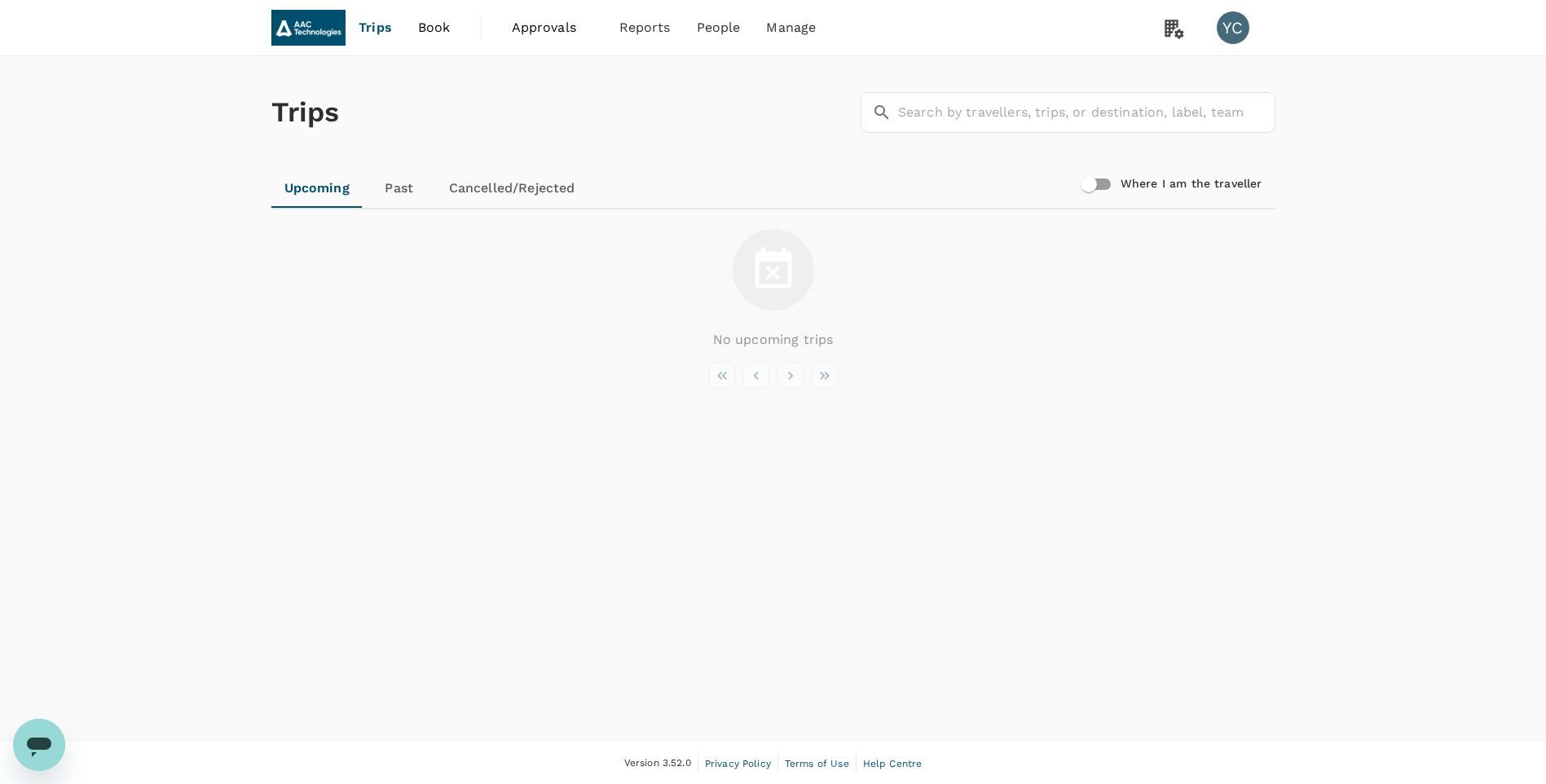
click at [439, 29] on span "Book" at bounding box center [434, 27] width 32 height 19
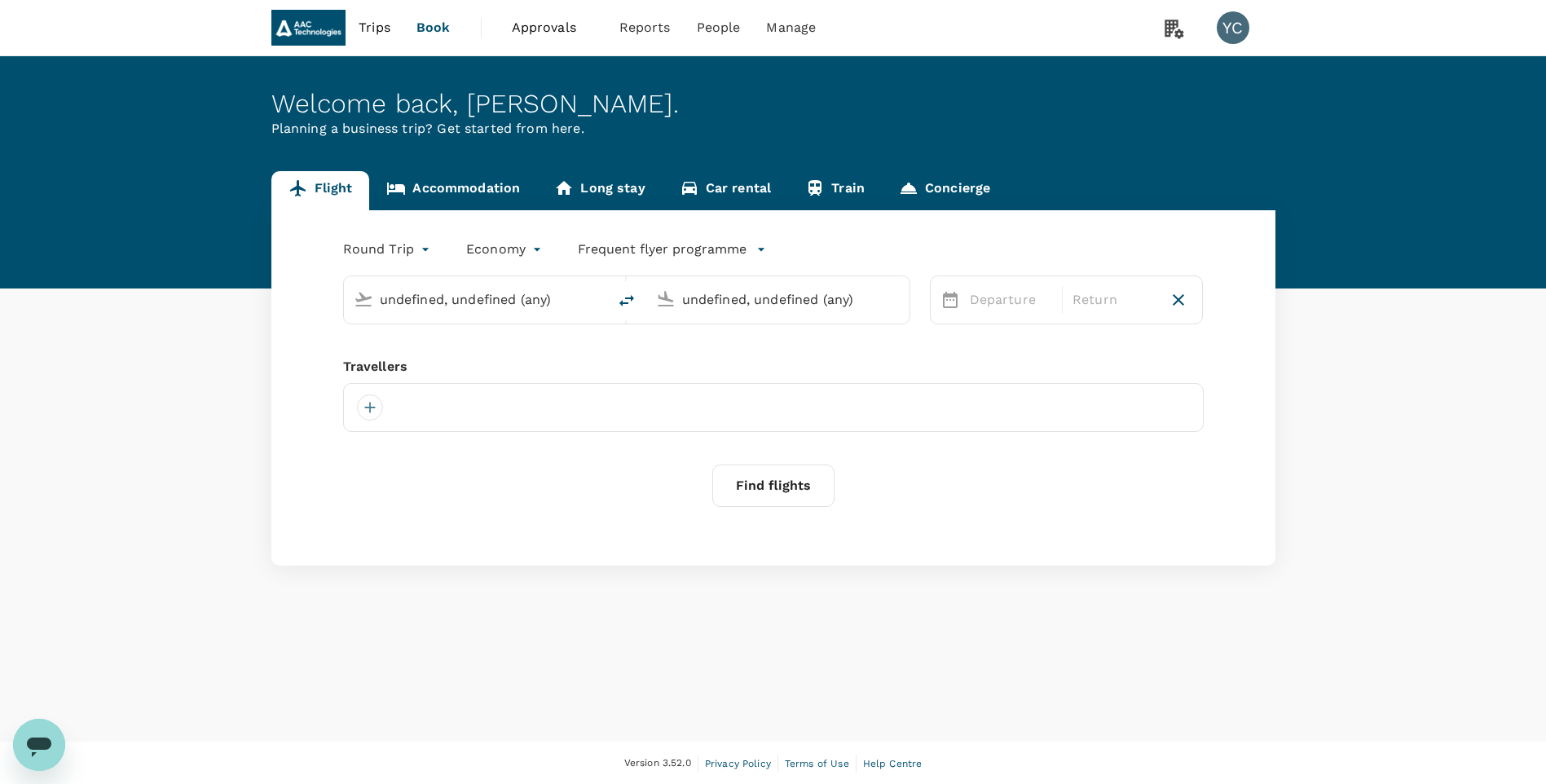
type input "Singapore Changi (SIN)"
type input "Shanghai Pudong Intl (PVG)"
type input "Singapore Changi (SIN)"
type input "Shanghai Pudong Intl (PVG)"
type input "Singapore Changi (SIN)"
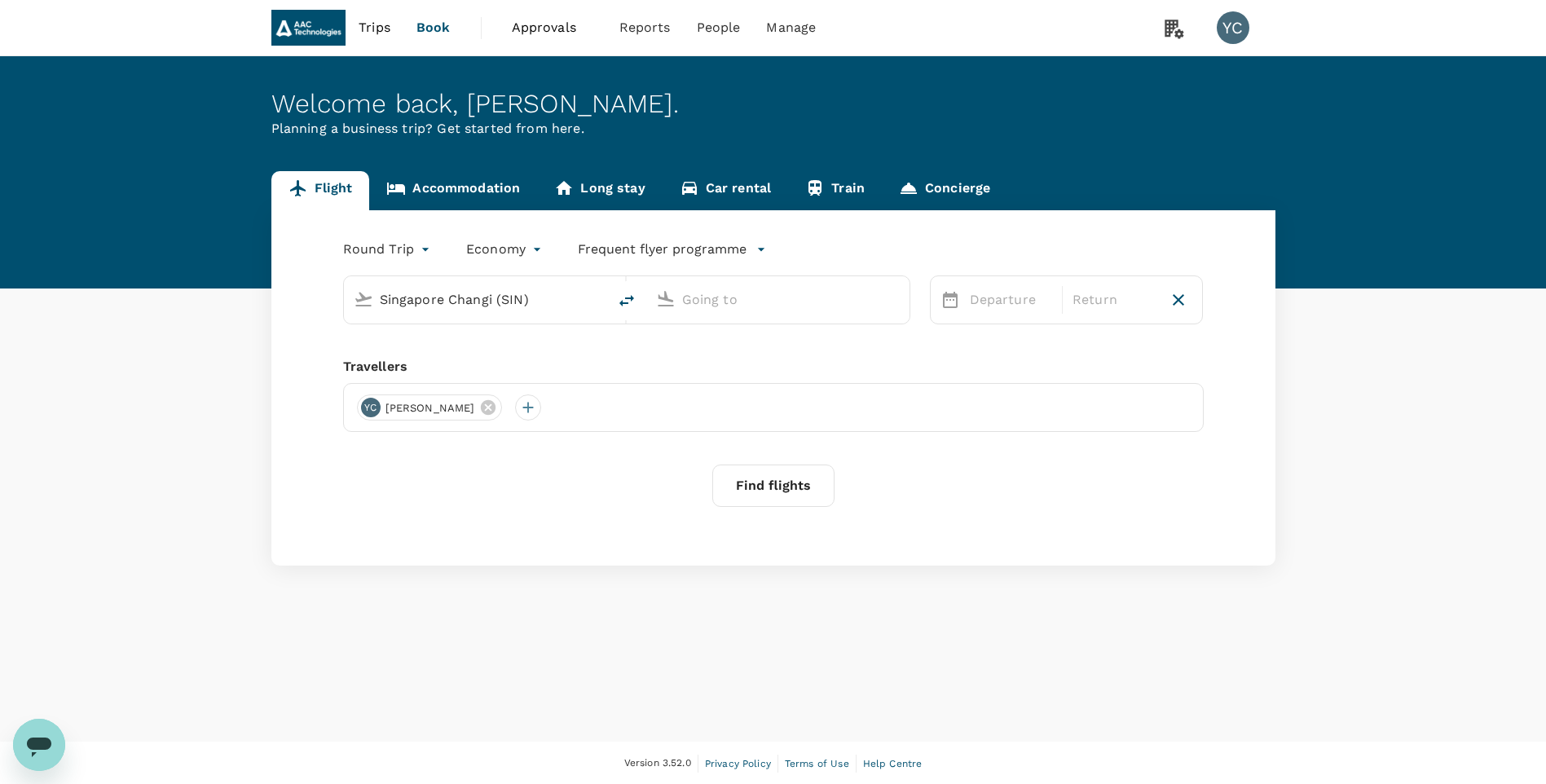
type input "Shanghai Pudong Intl (PVG)"
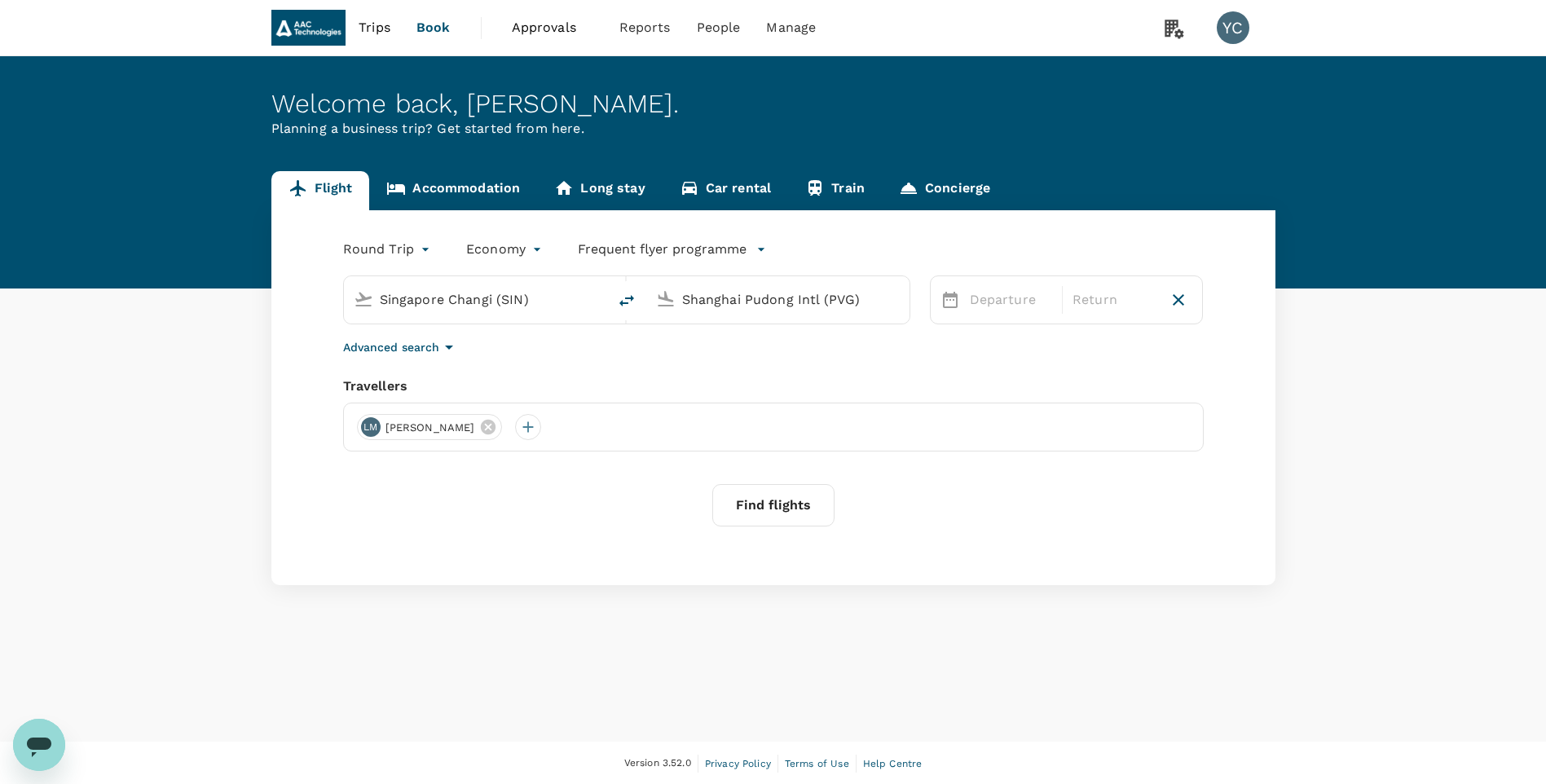
click at [375, 29] on span "Trips" at bounding box center [374, 27] width 32 height 19
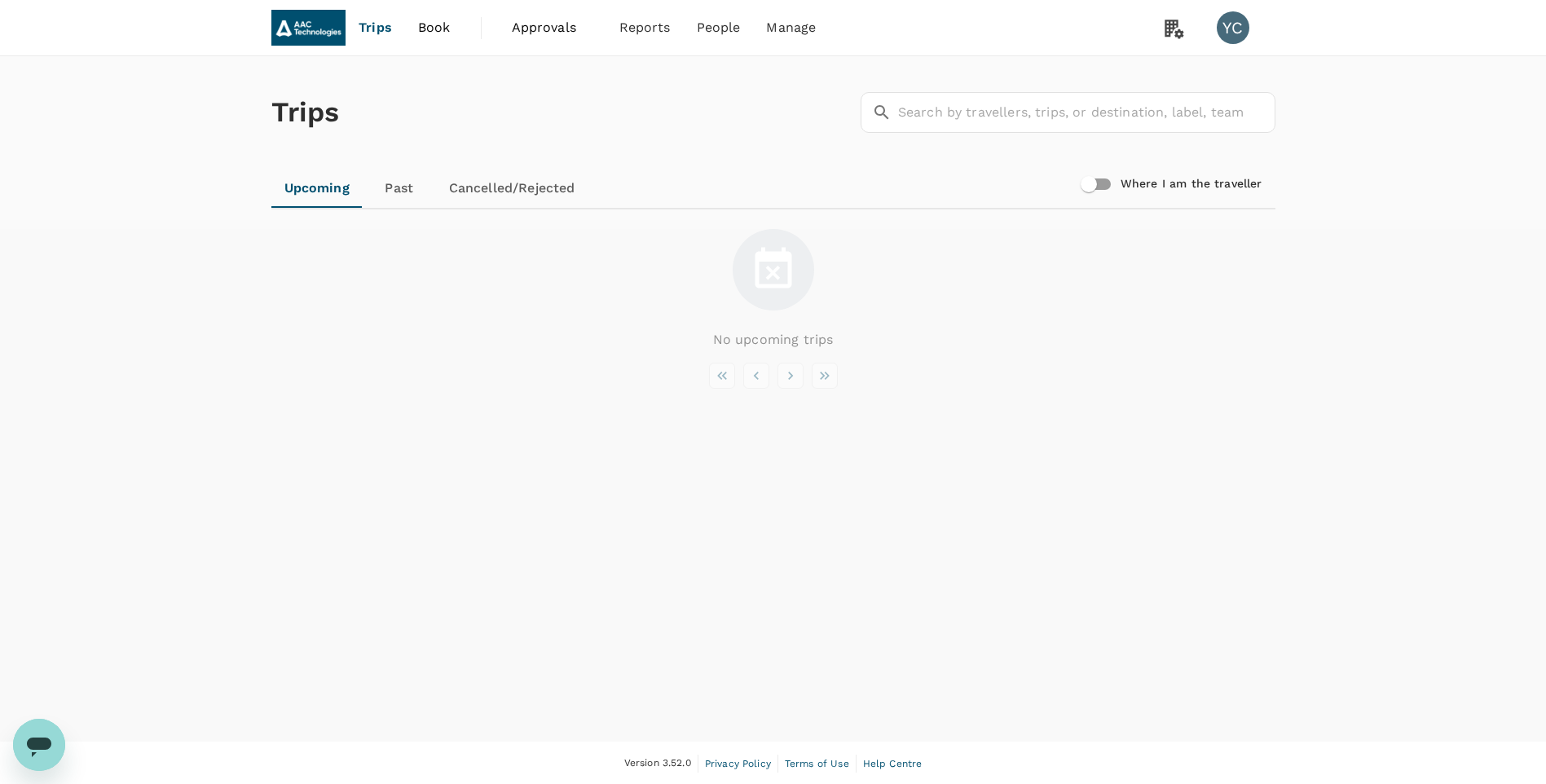
click at [435, 32] on span "Book" at bounding box center [434, 27] width 32 height 19
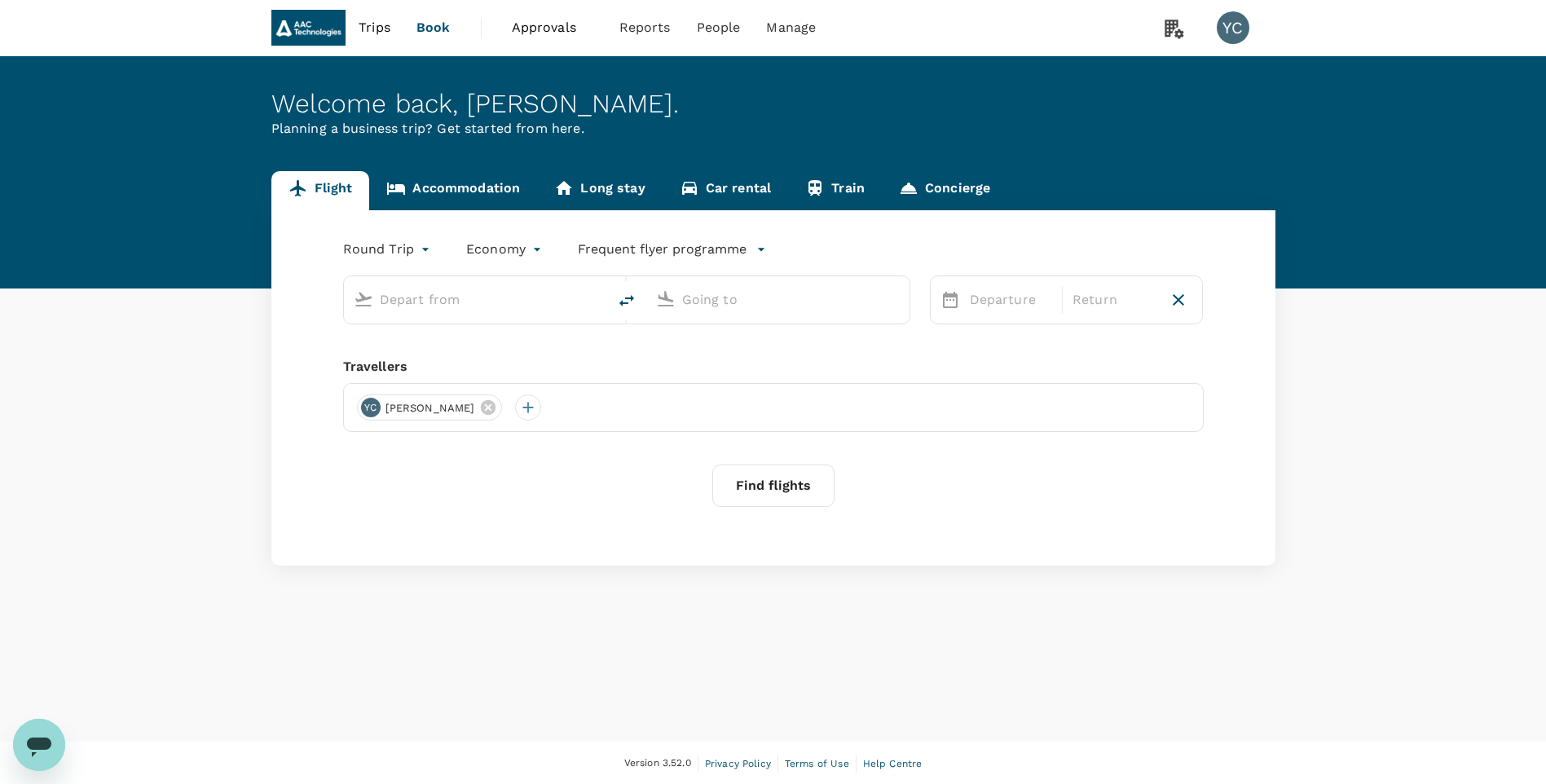
type input "Singapore Changi (SIN)"
type input "Shanghai Pudong Intl (PVG)"
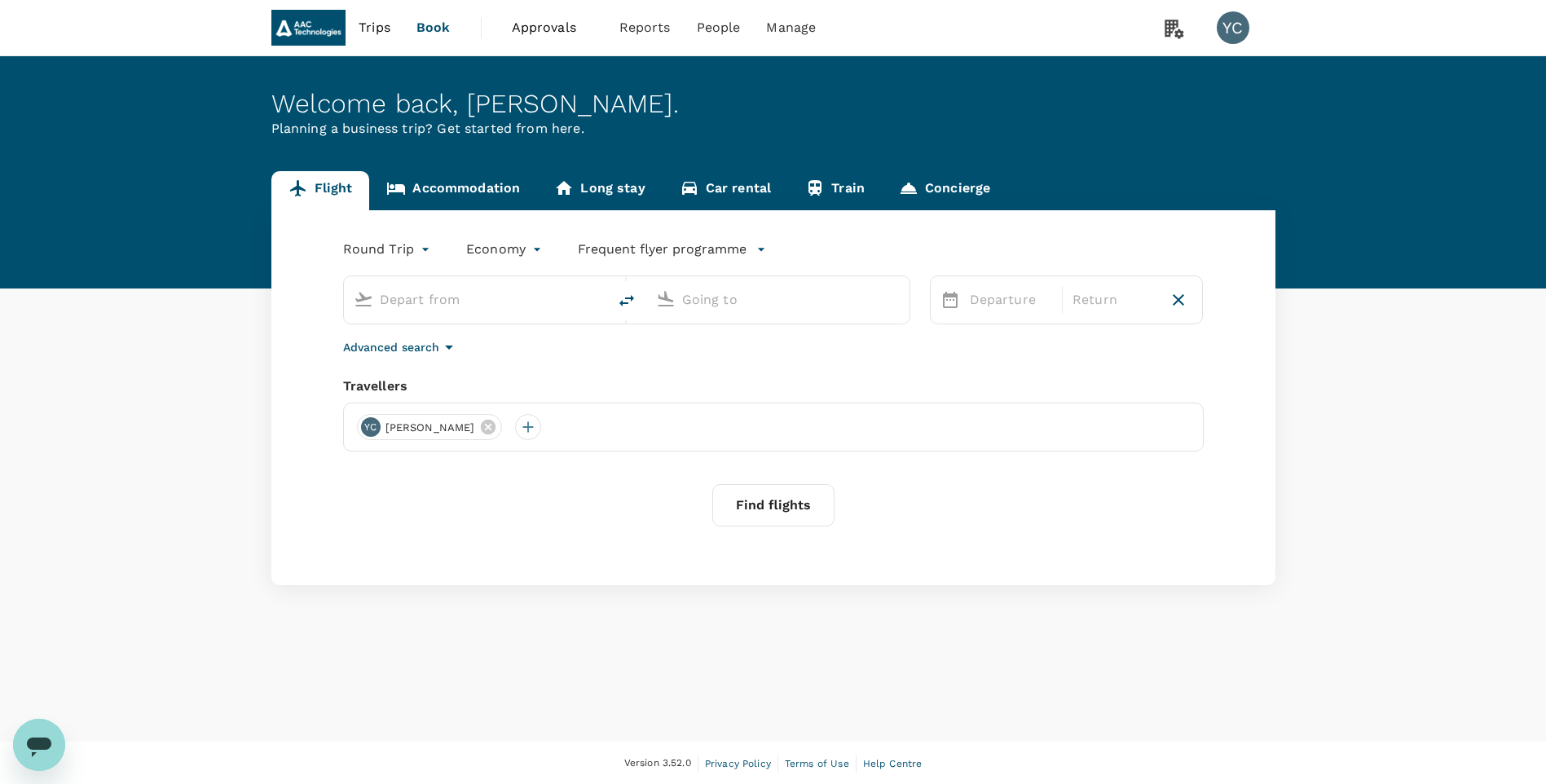
type input "Singapore Changi (SIN)"
type input "Shanghai Pudong Intl (PVG)"
click at [542, 32] on span "Approvals" at bounding box center [552, 27] width 82 height 19
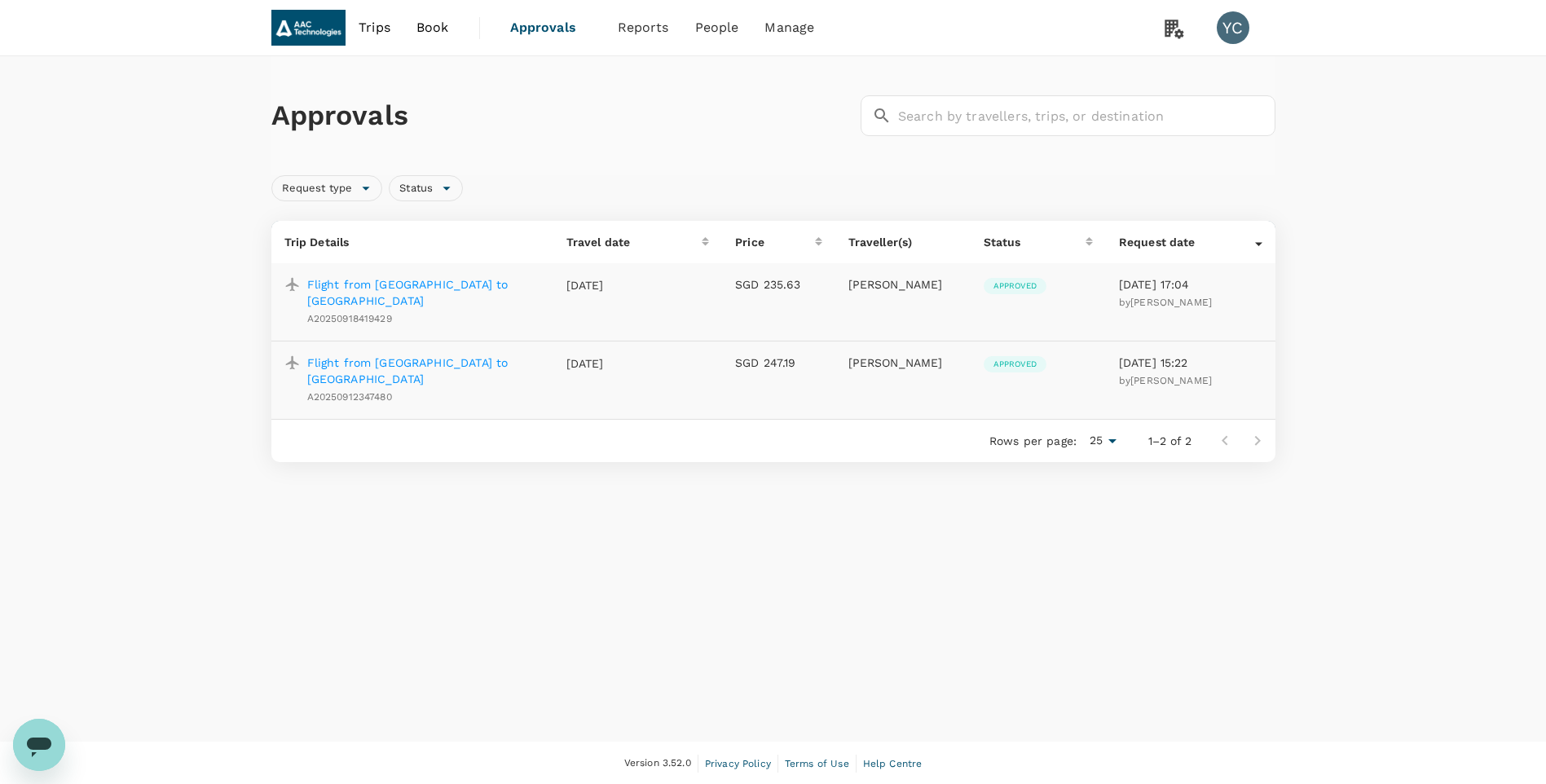
click at [434, 32] on span "Book" at bounding box center [433, 27] width 32 height 19
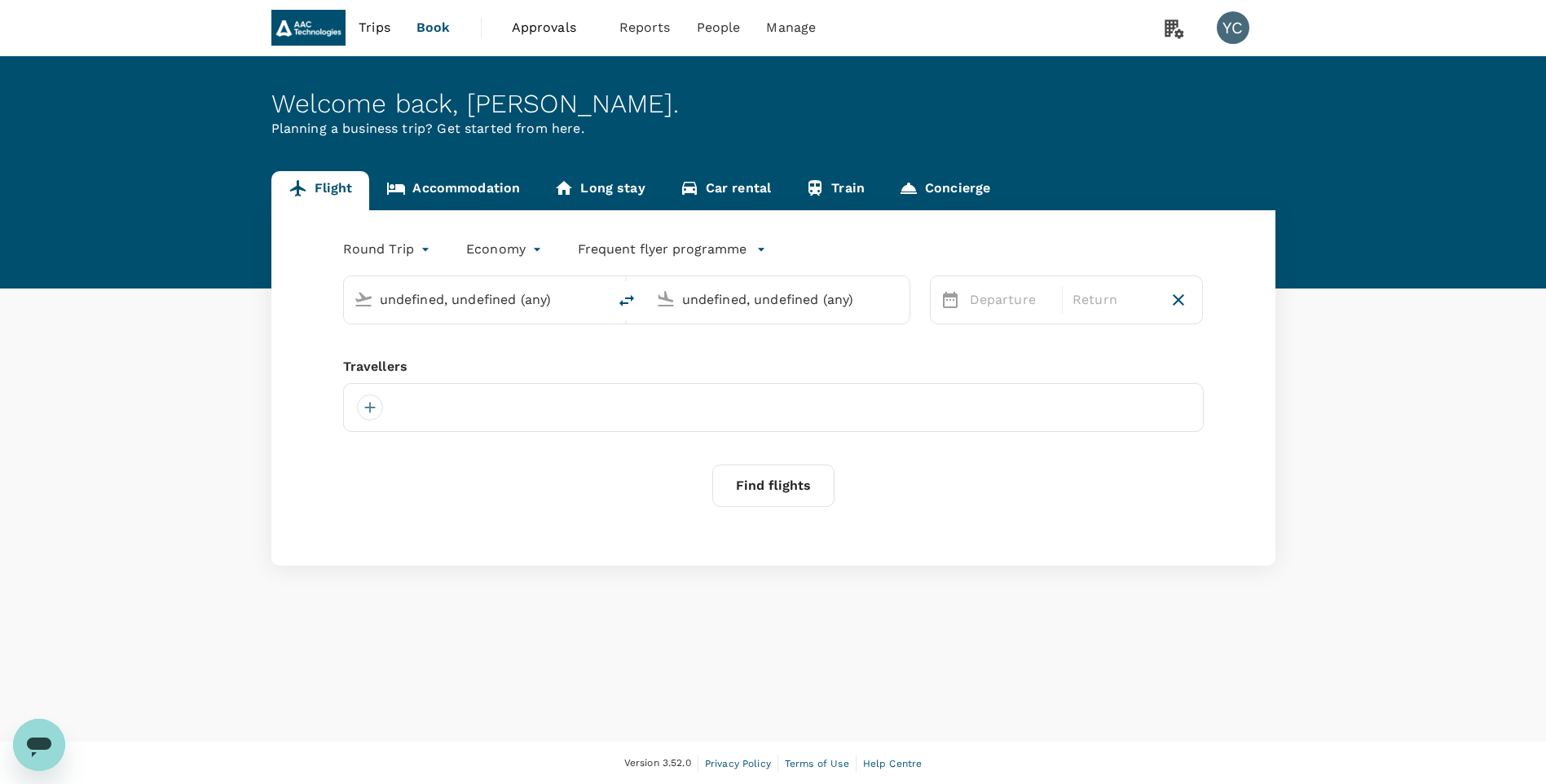
type input "Singapore Changi (SIN)"
type input "Shanghai Pudong Intl (PVG)"
type input "Singapore Changi (SIN)"
type input "Shanghai Pudong Intl (PVG)"
type input "Singapore Changi (SIN)"
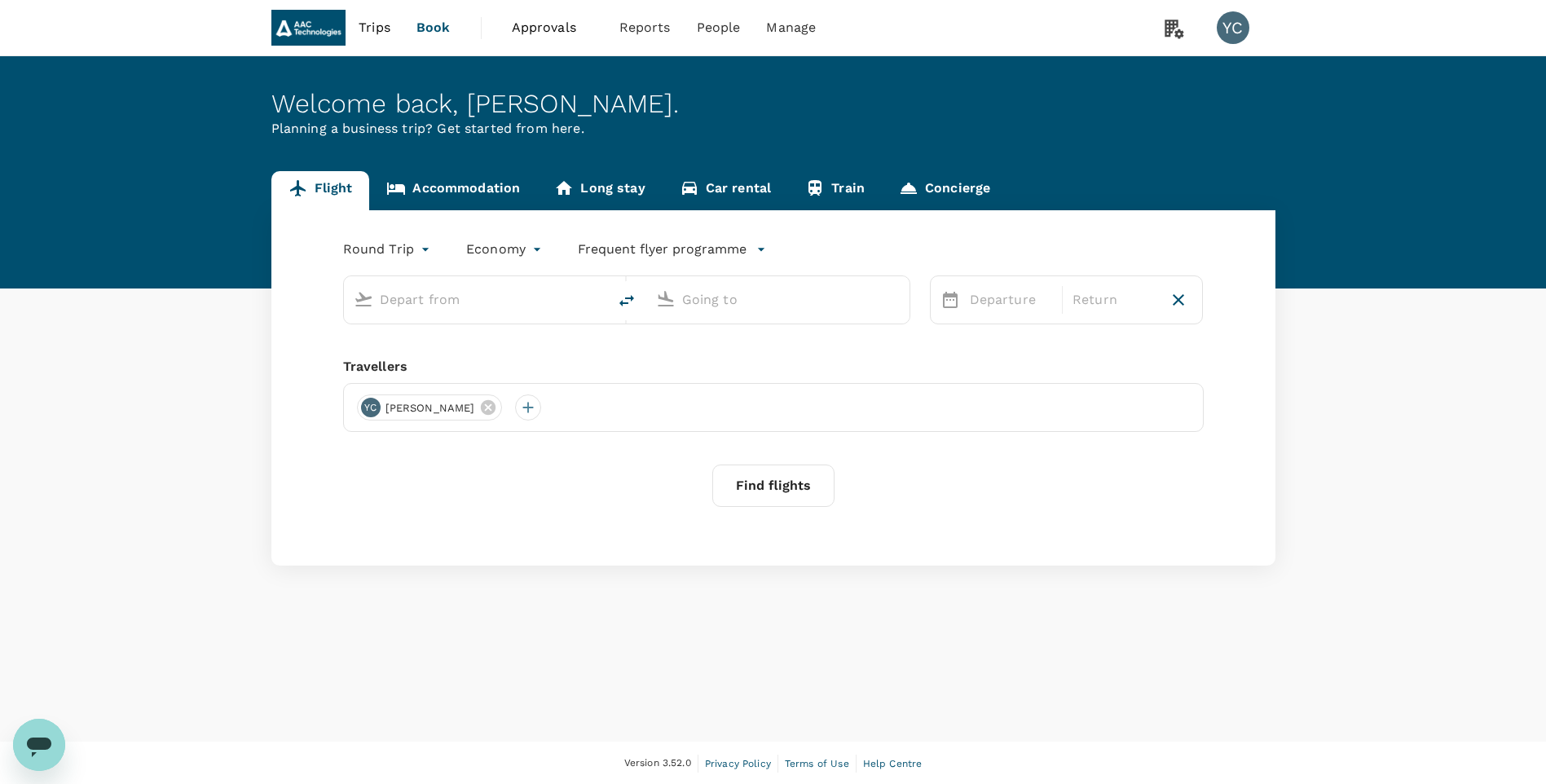
type input "Shanghai Pudong Intl (PVG)"
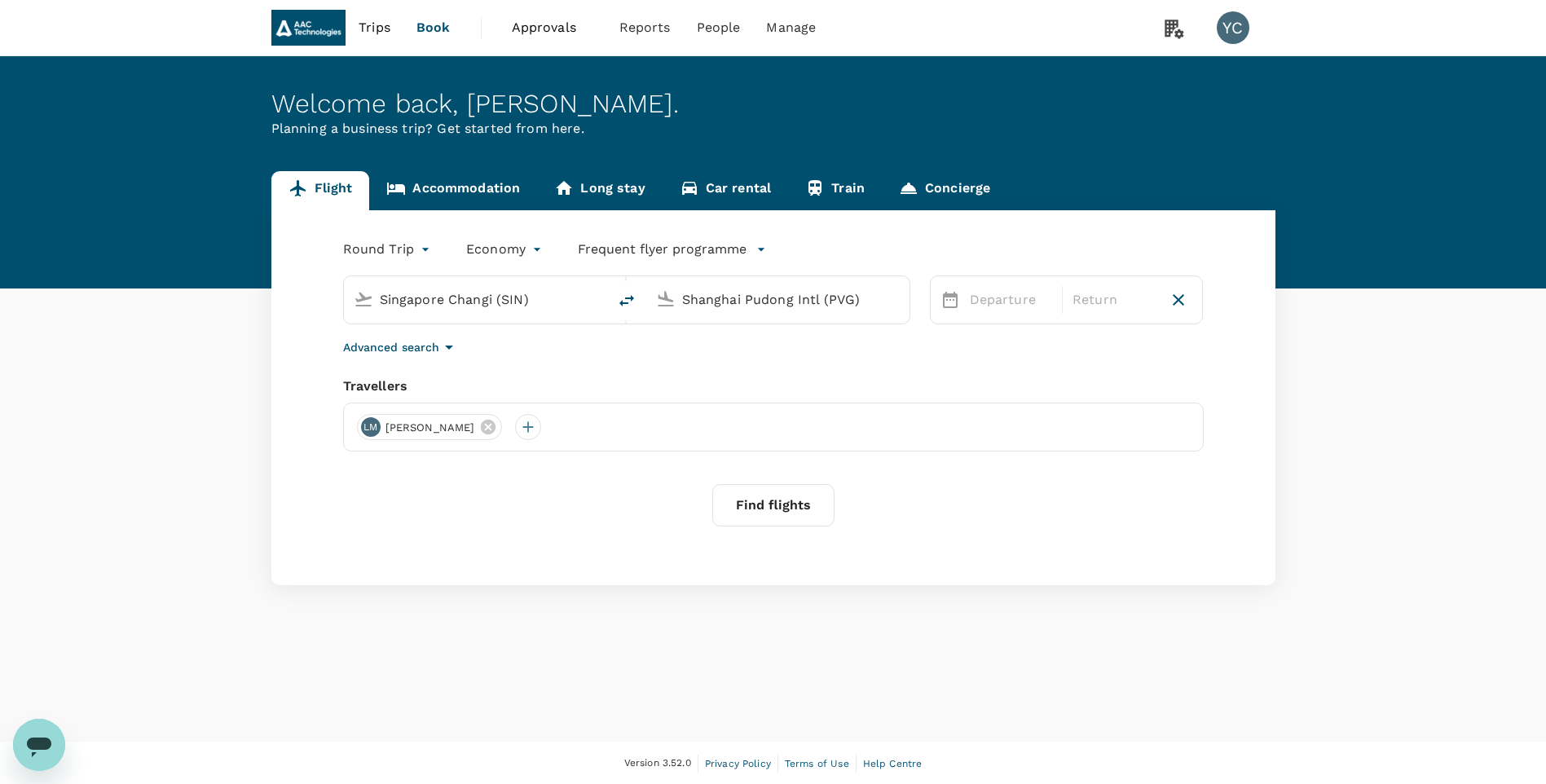
click at [377, 27] on span "Trips" at bounding box center [374, 27] width 32 height 19
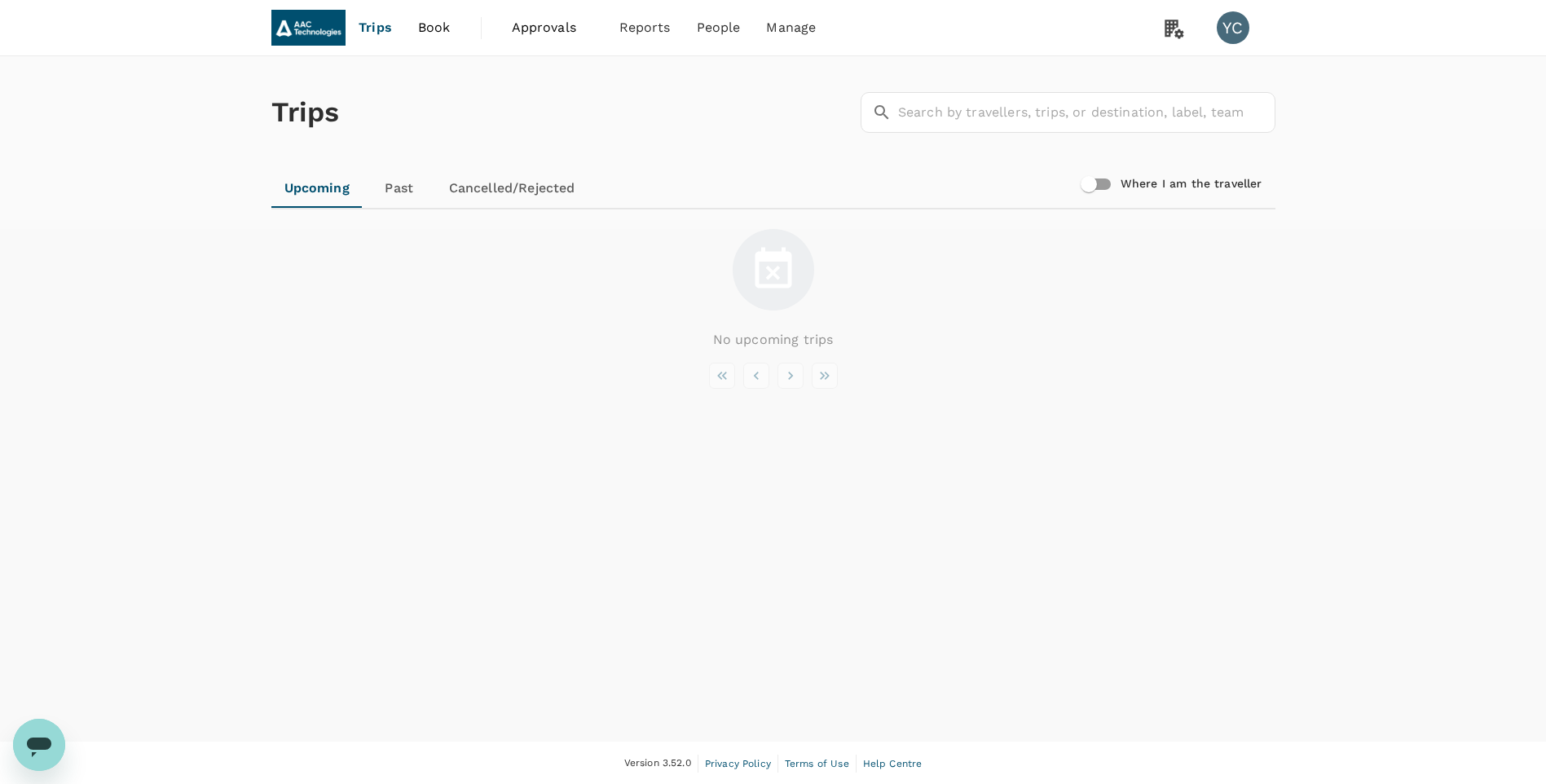
click at [564, 32] on span "Approvals" at bounding box center [552, 27] width 82 height 19
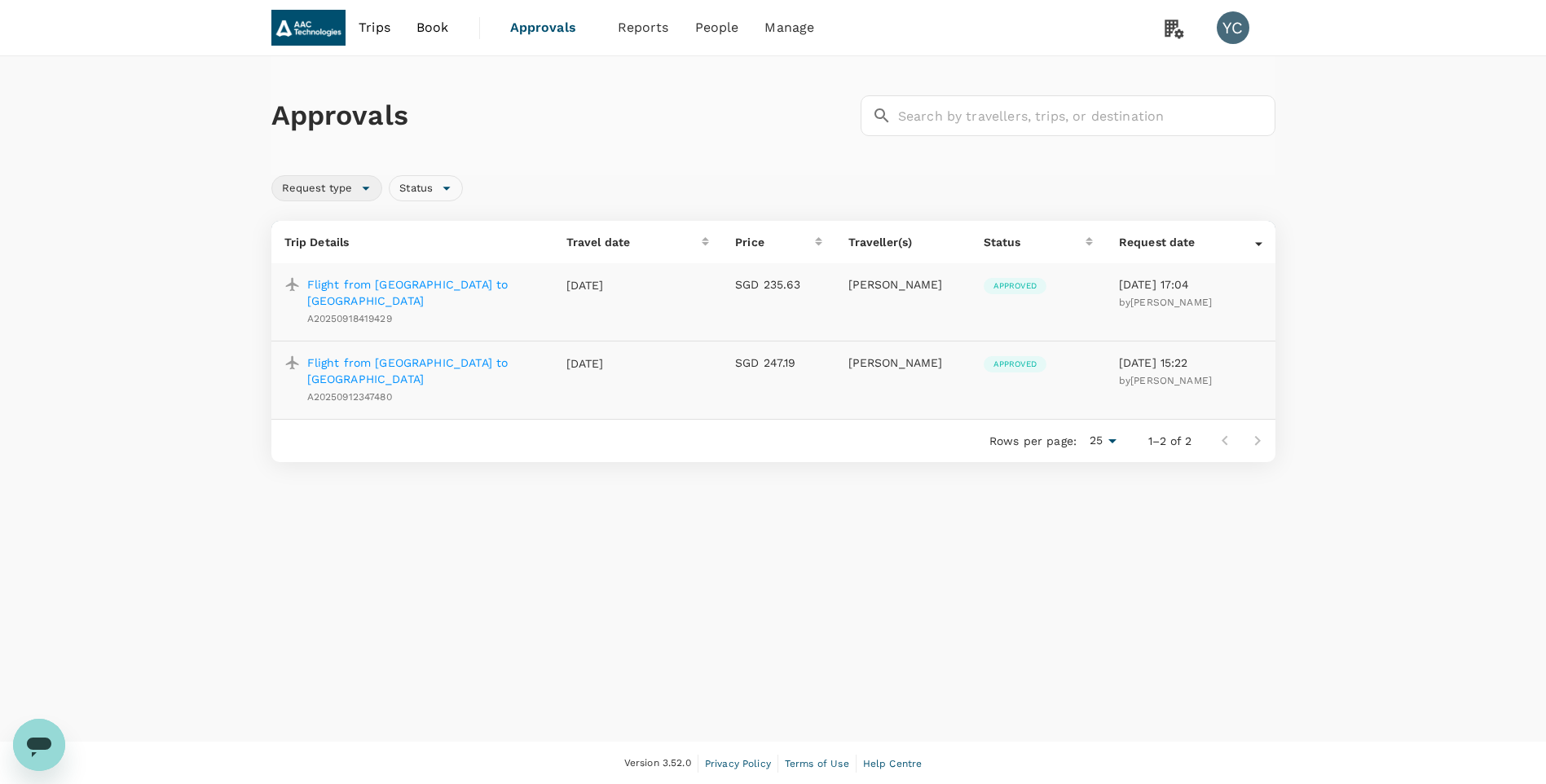
click at [362, 192] on div "Request type" at bounding box center [327, 188] width 112 height 26
click at [670, 171] on div "Request type Status" at bounding box center [771, 184] width 1011 height 32
click at [641, 26] on span "Reports" at bounding box center [643, 27] width 52 height 19
click at [657, 167] on span "Account statement" at bounding box center [660, 166] width 127 height 19
